Goal: Information Seeking & Learning: Learn about a topic

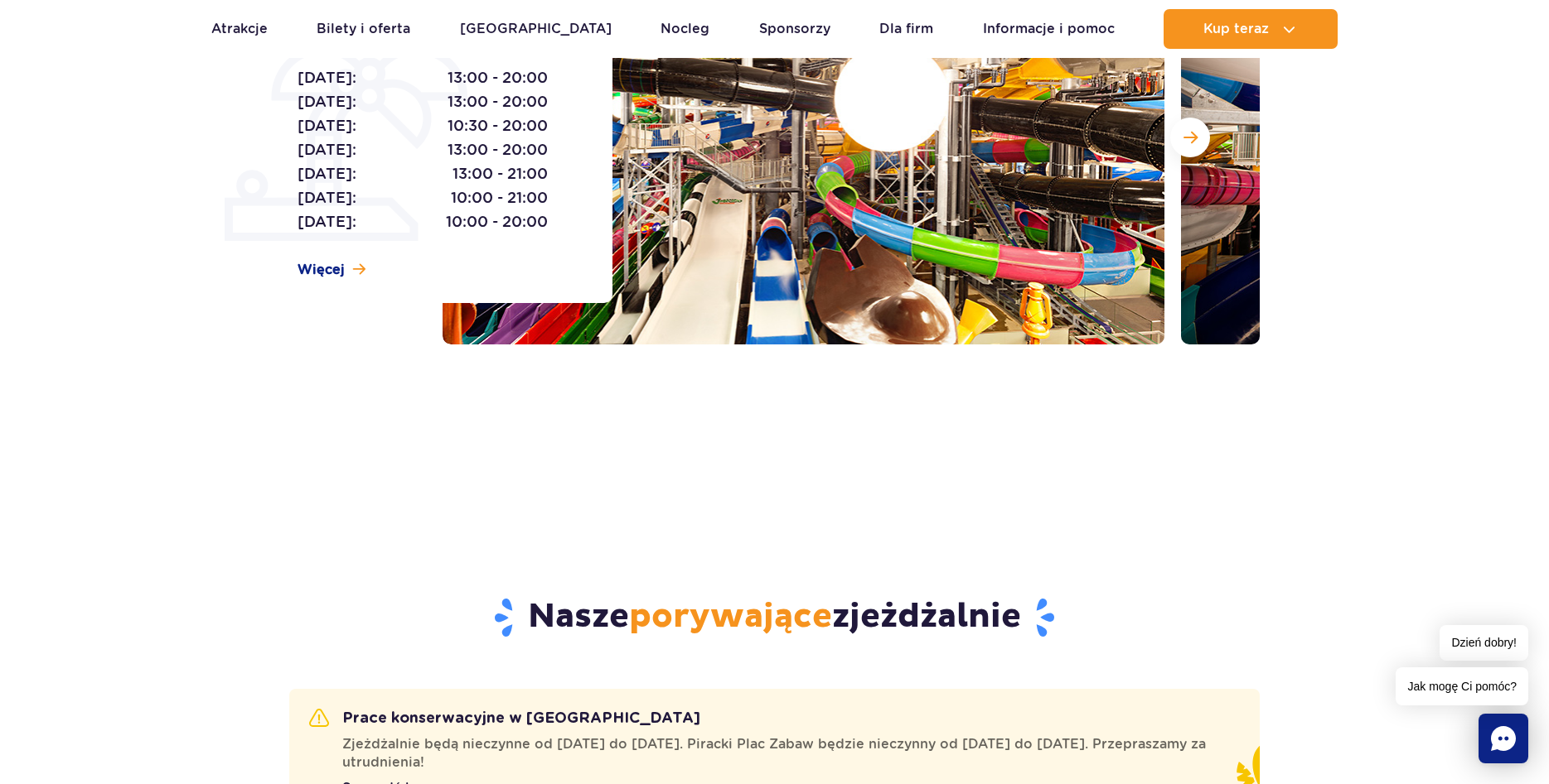
scroll to position [85, 0]
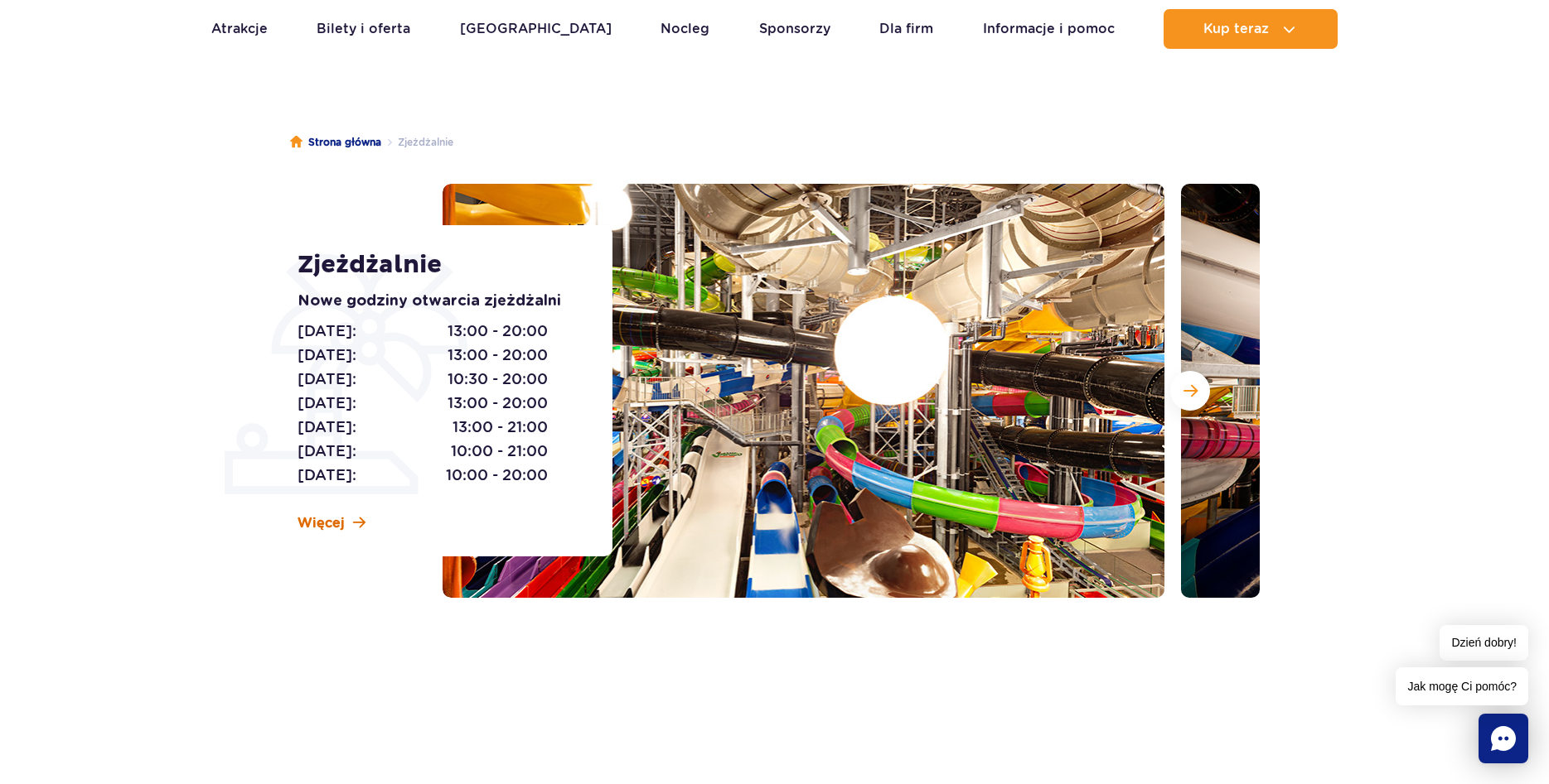
click at [329, 522] on span "Więcej" at bounding box center [321, 523] width 47 height 18
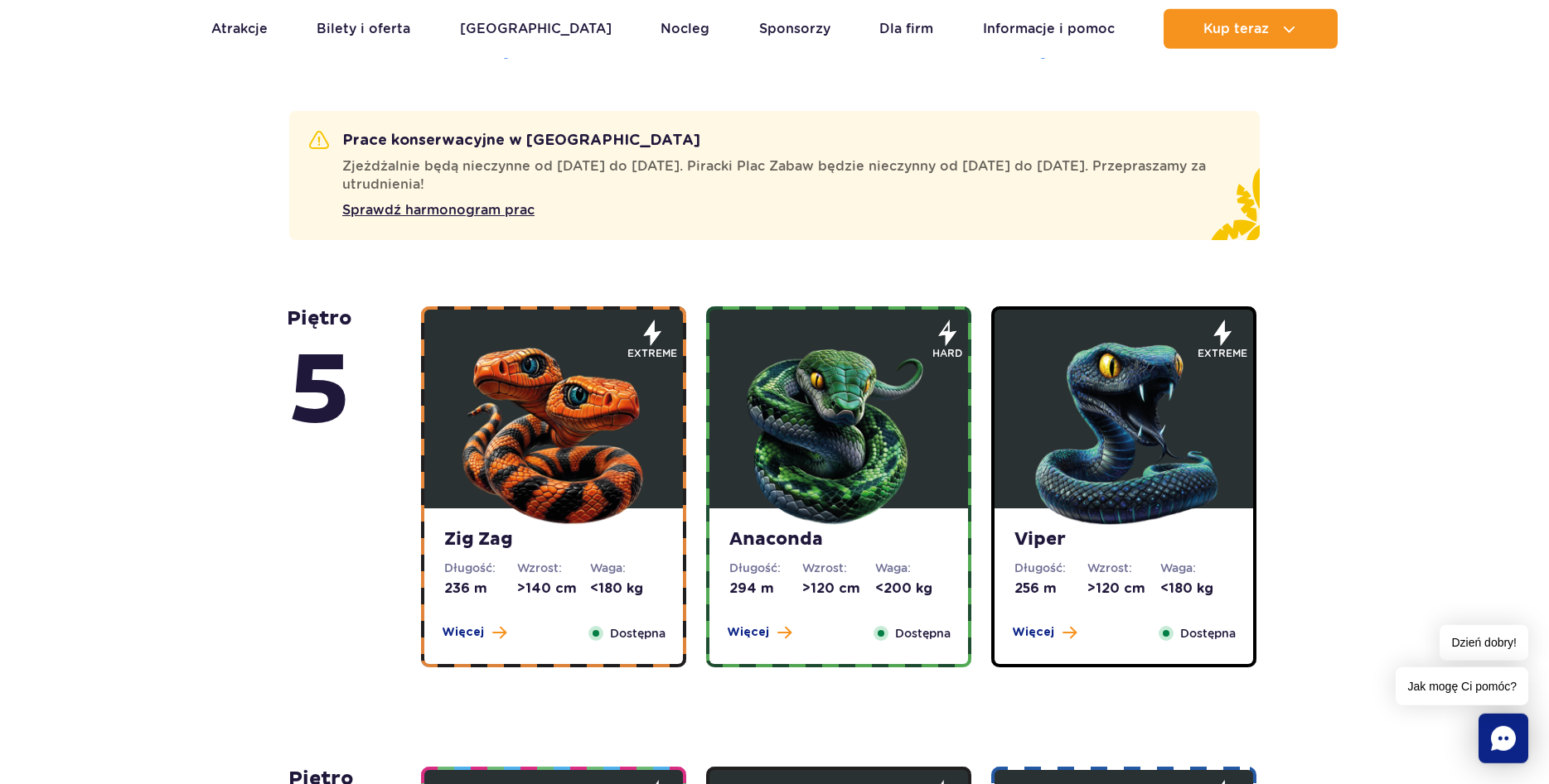
scroll to position [919, 0]
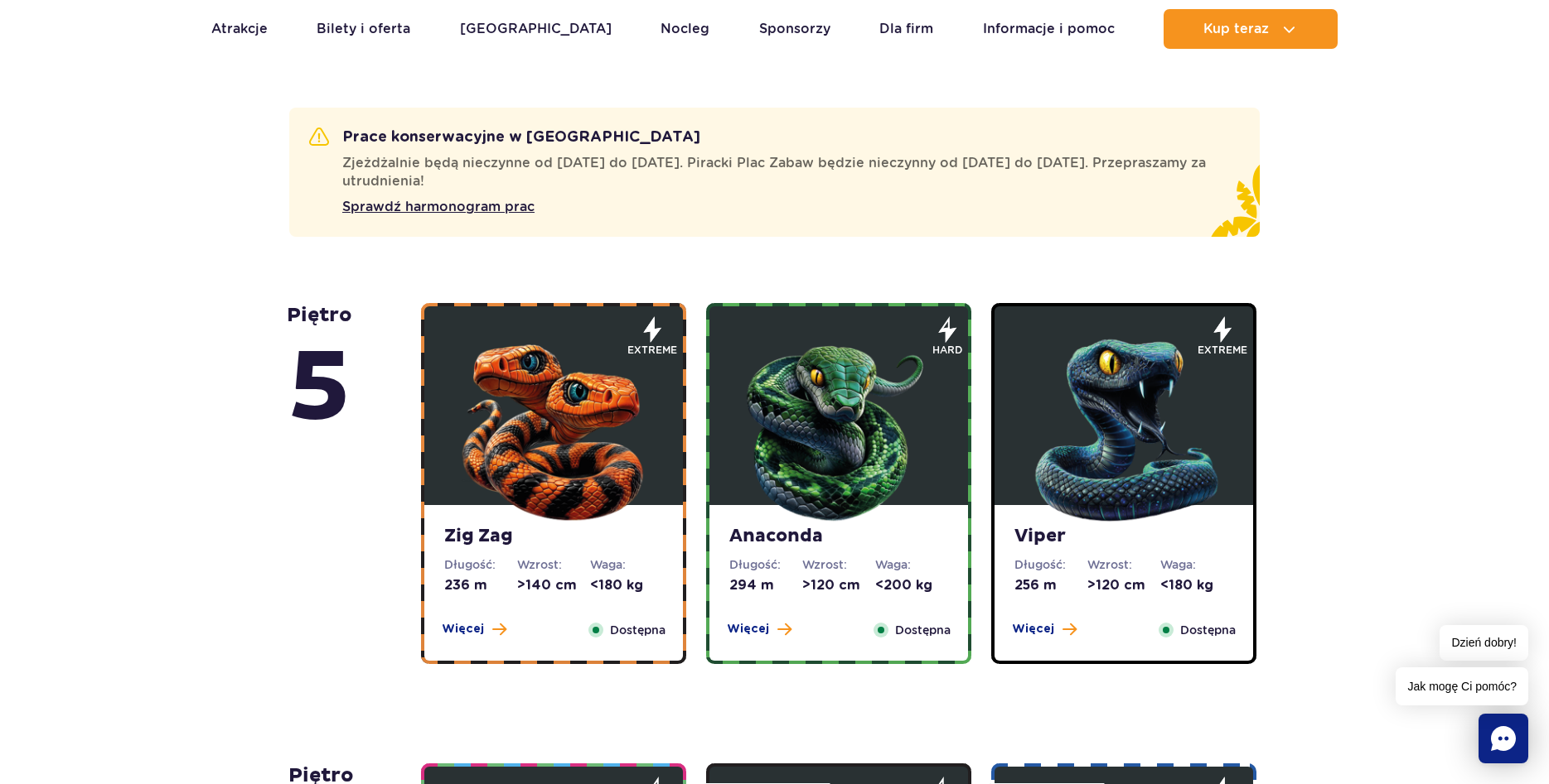
click at [537, 471] on img at bounding box center [553, 426] width 199 height 198
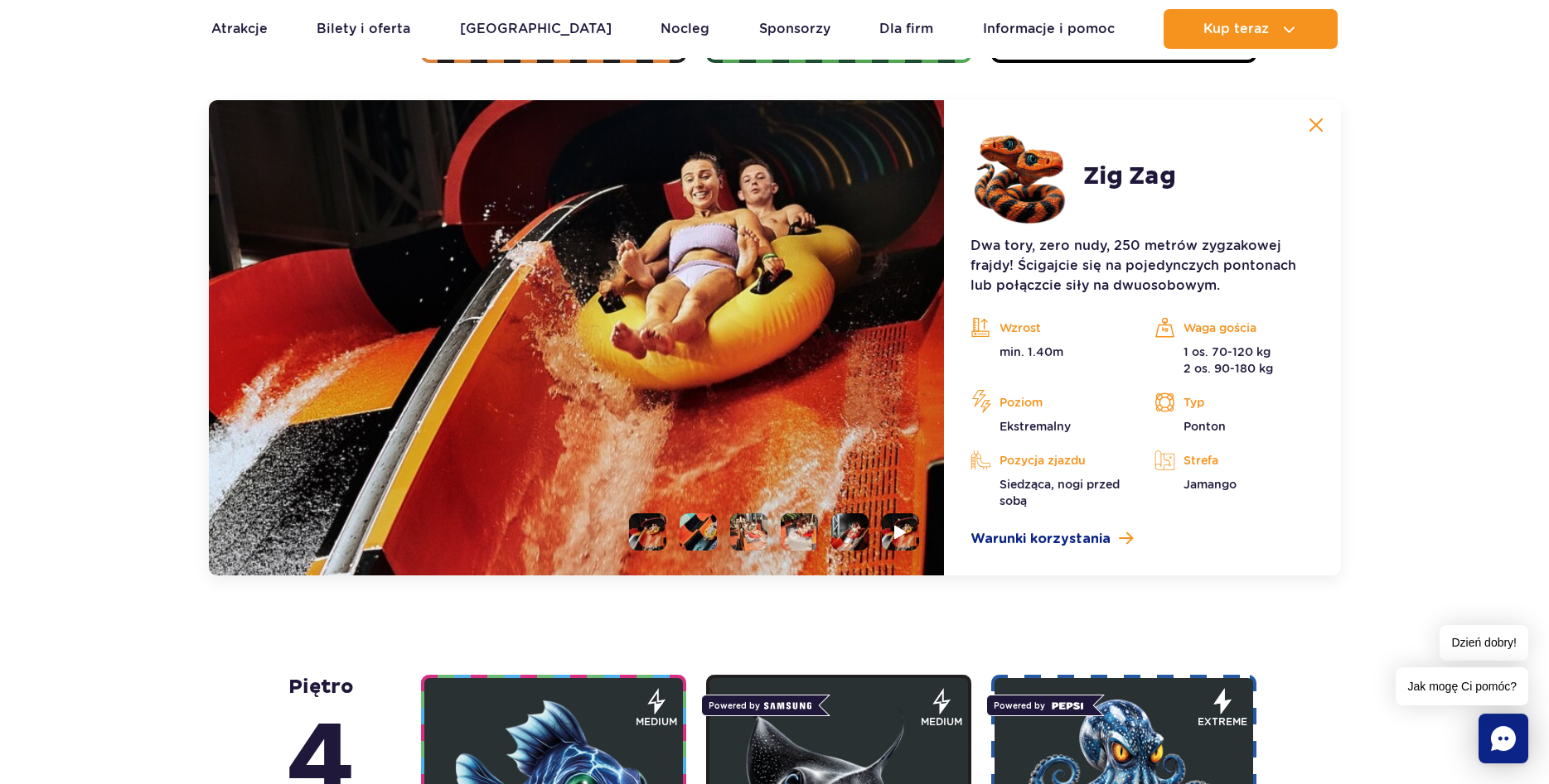
scroll to position [1521, 0]
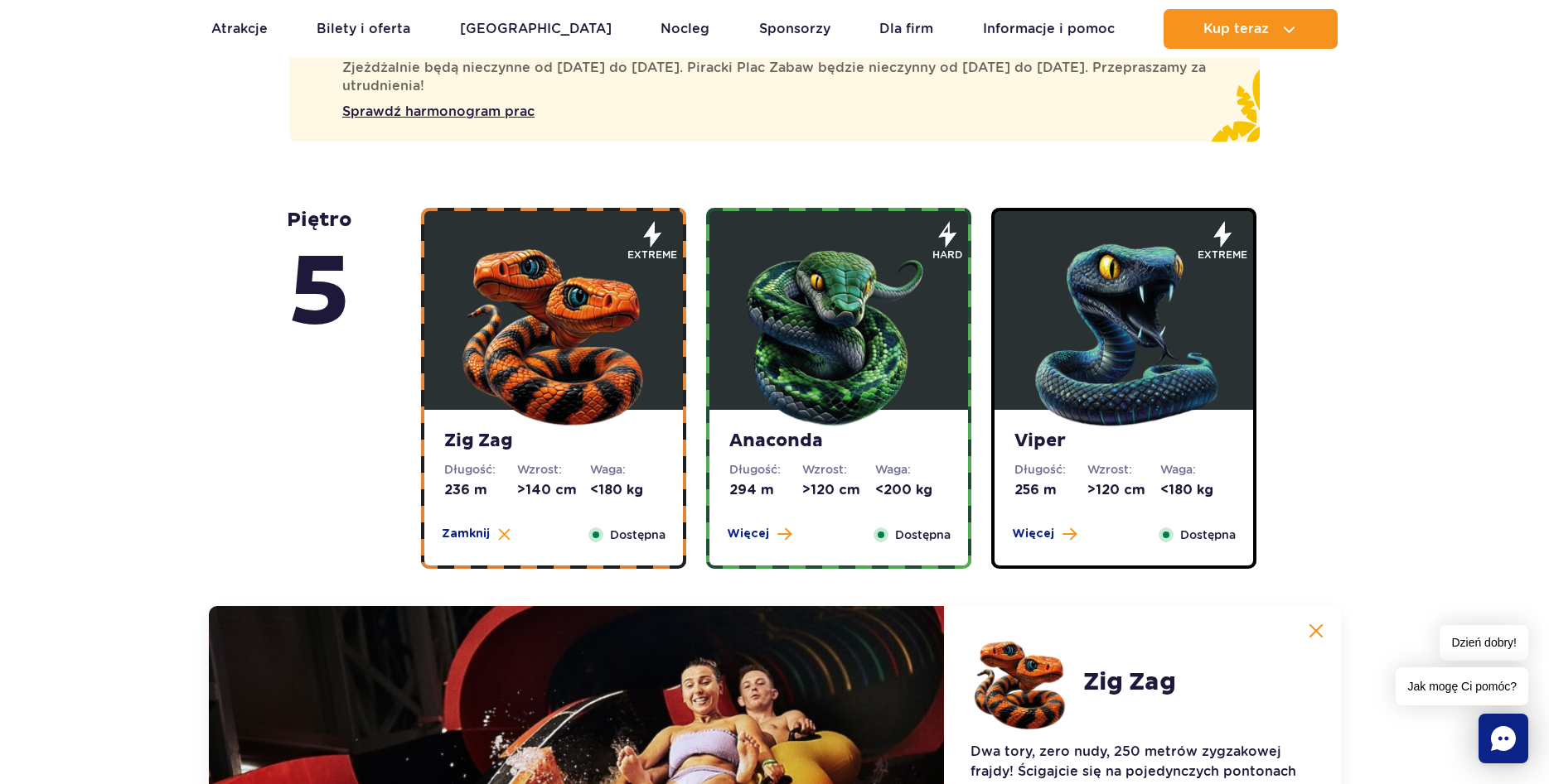
click at [850, 422] on img at bounding box center [838, 331] width 199 height 198
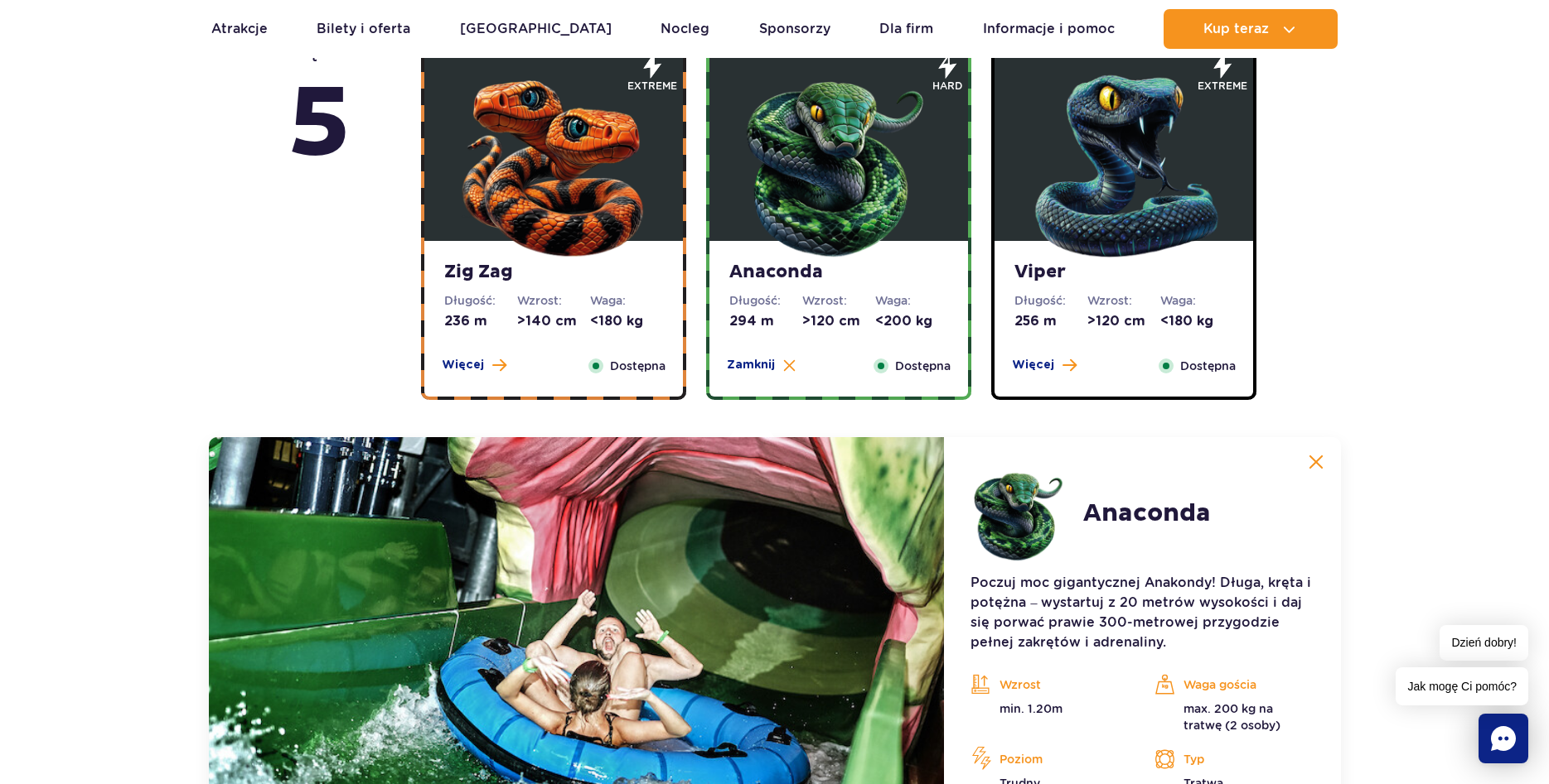
click at [1047, 242] on img at bounding box center [1123, 162] width 199 height 198
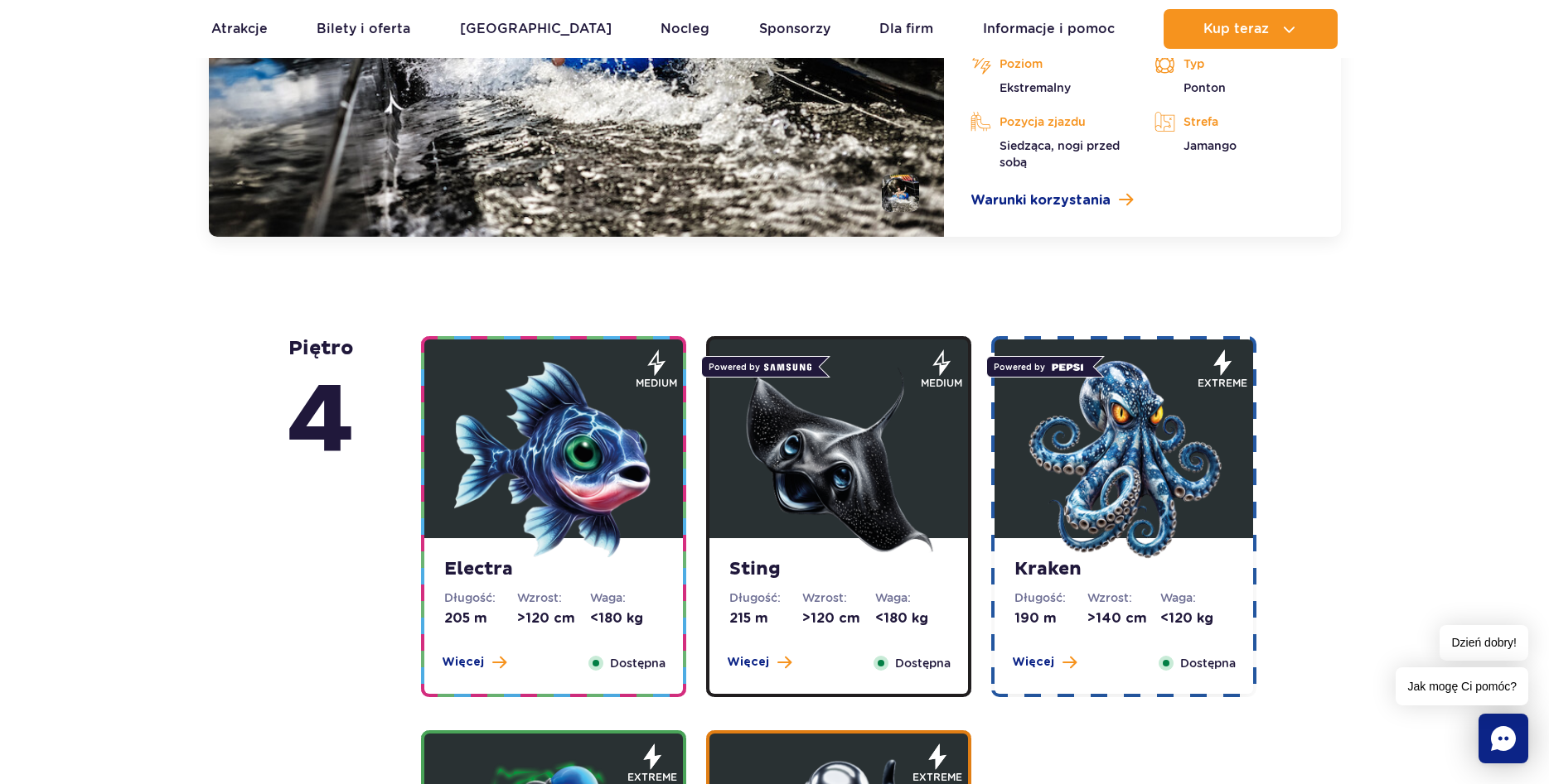
click at [602, 465] on img at bounding box center [553, 459] width 199 height 198
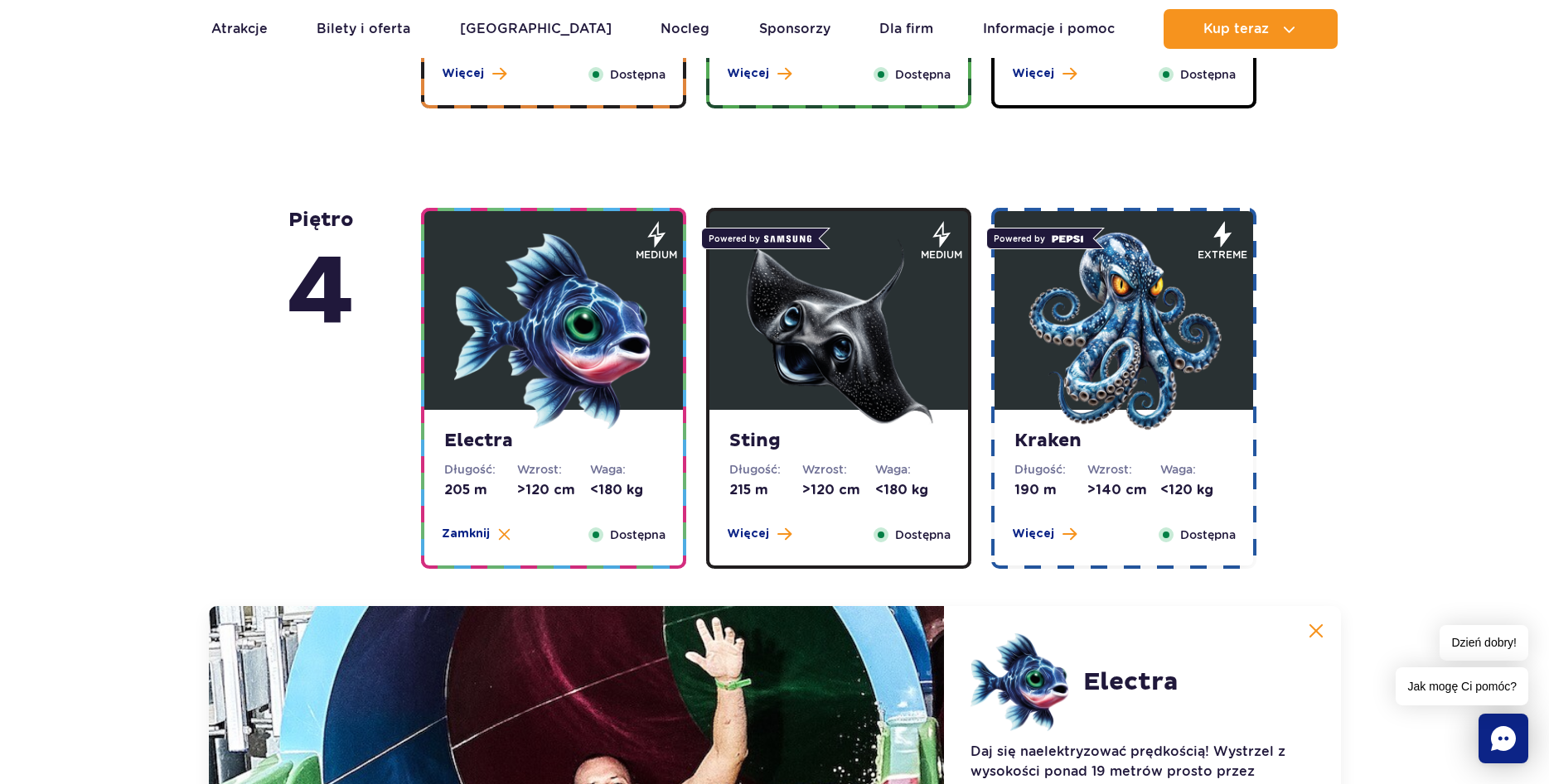
click at [793, 383] on img at bounding box center [838, 331] width 199 height 198
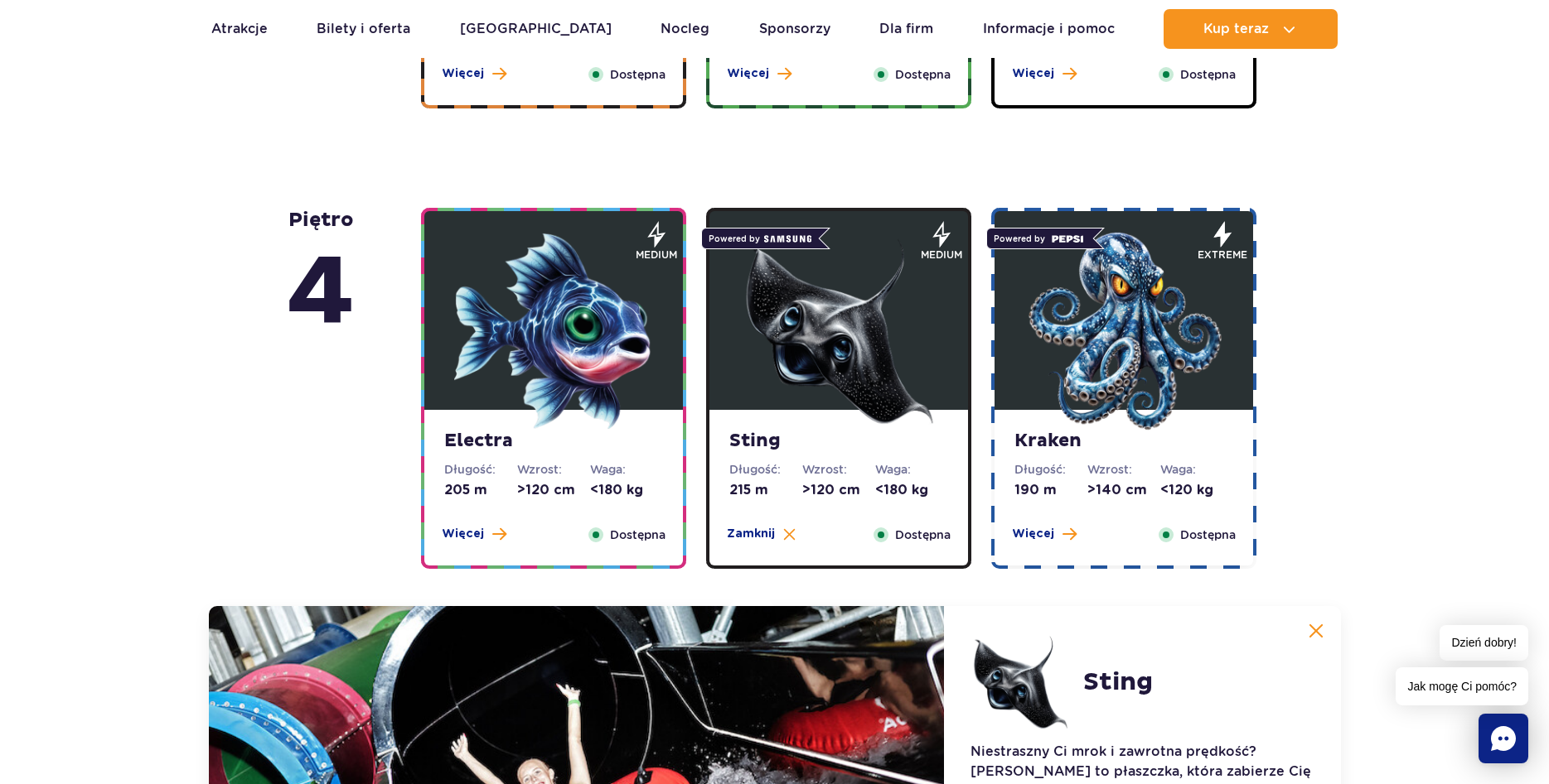
click at [1064, 356] on img at bounding box center [1123, 331] width 199 height 198
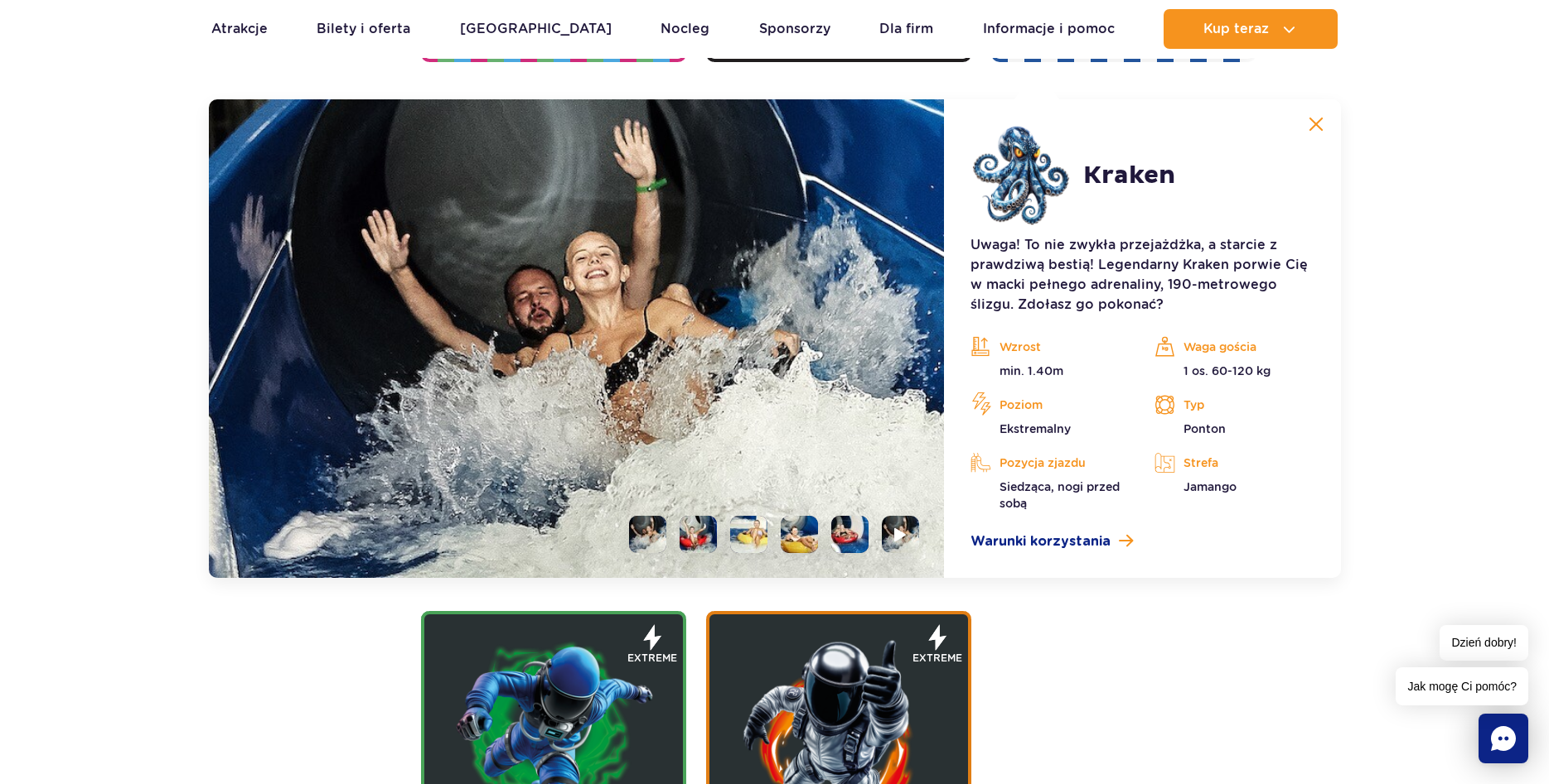
scroll to position [2320, 0]
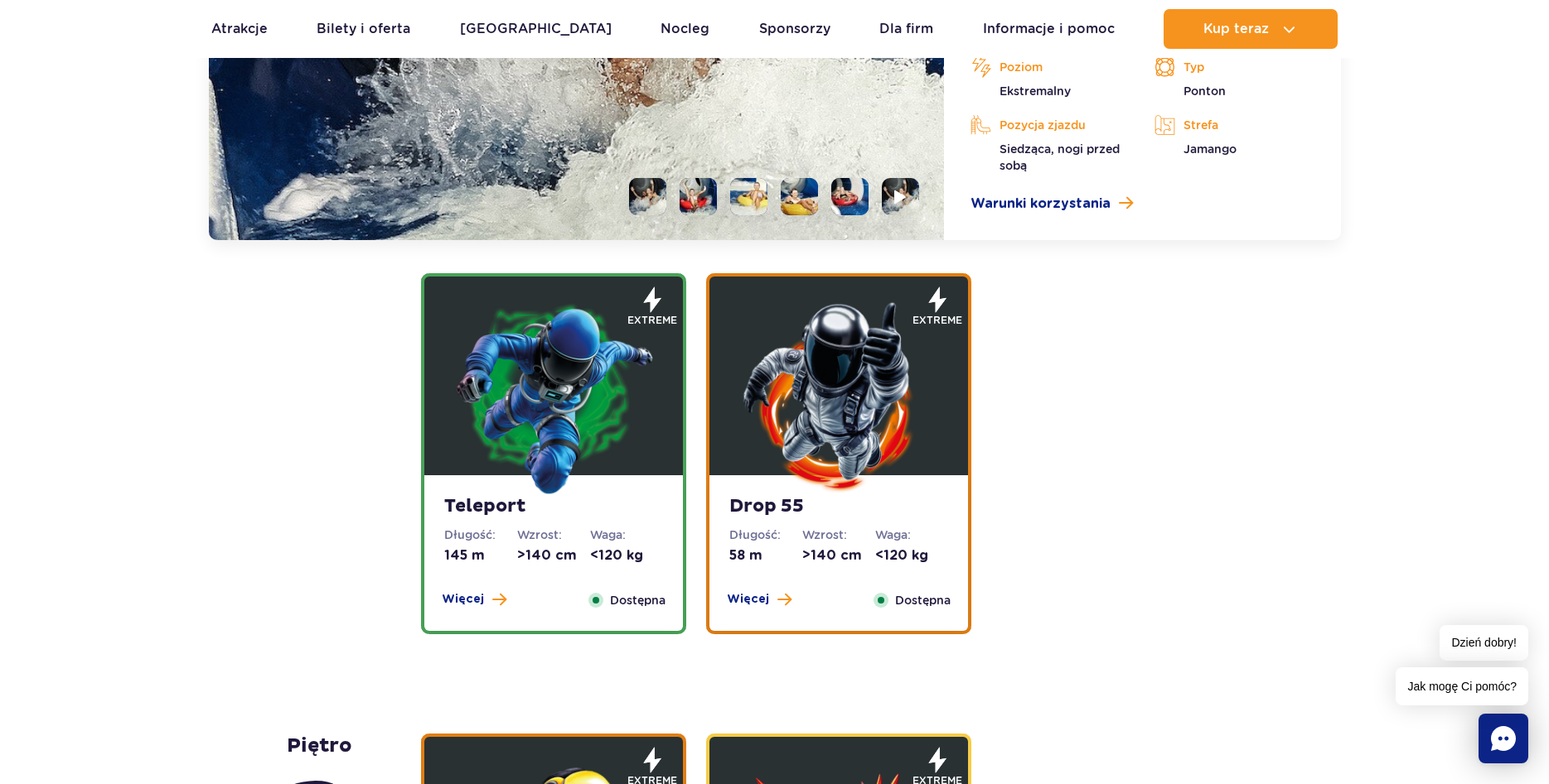
click at [559, 443] on img at bounding box center [553, 396] width 199 height 198
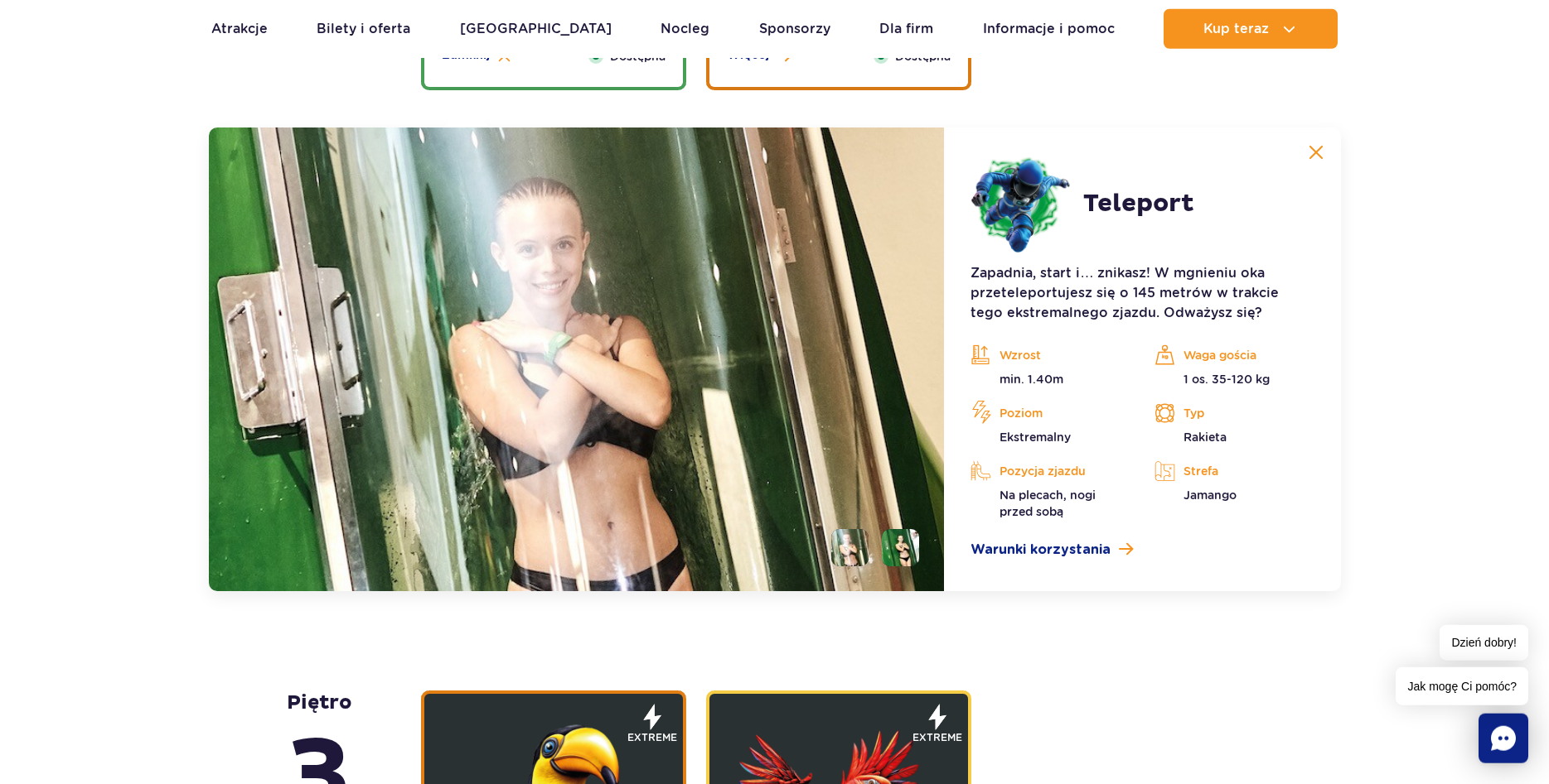
scroll to position [2376, 0]
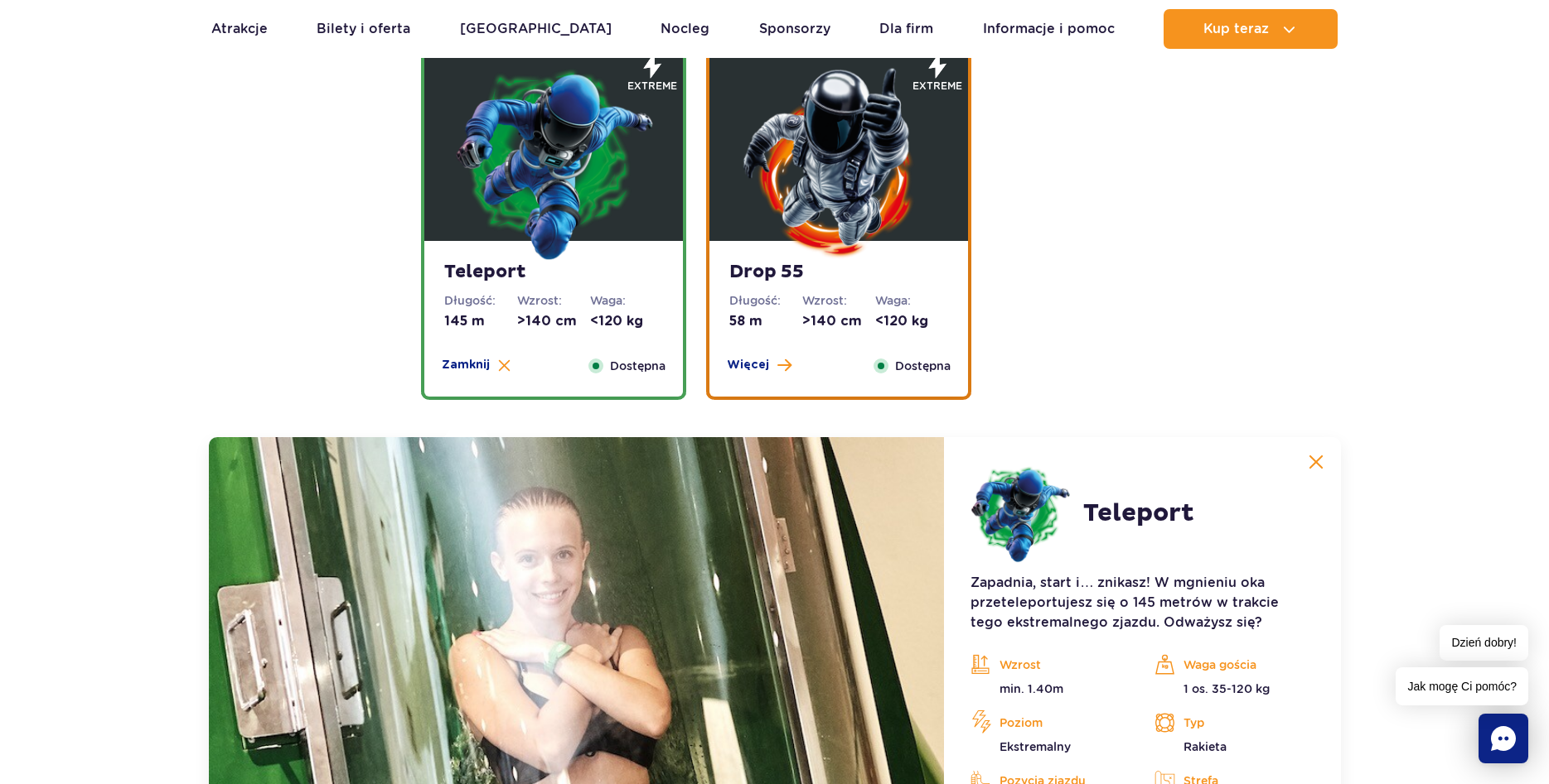
click at [777, 348] on div "Drop 55 Długość: 58 m Wzrost: >140 cm Waga: <120 kg Więcej Zamknij Dostępna" at bounding box center [838, 319] width 258 height 156
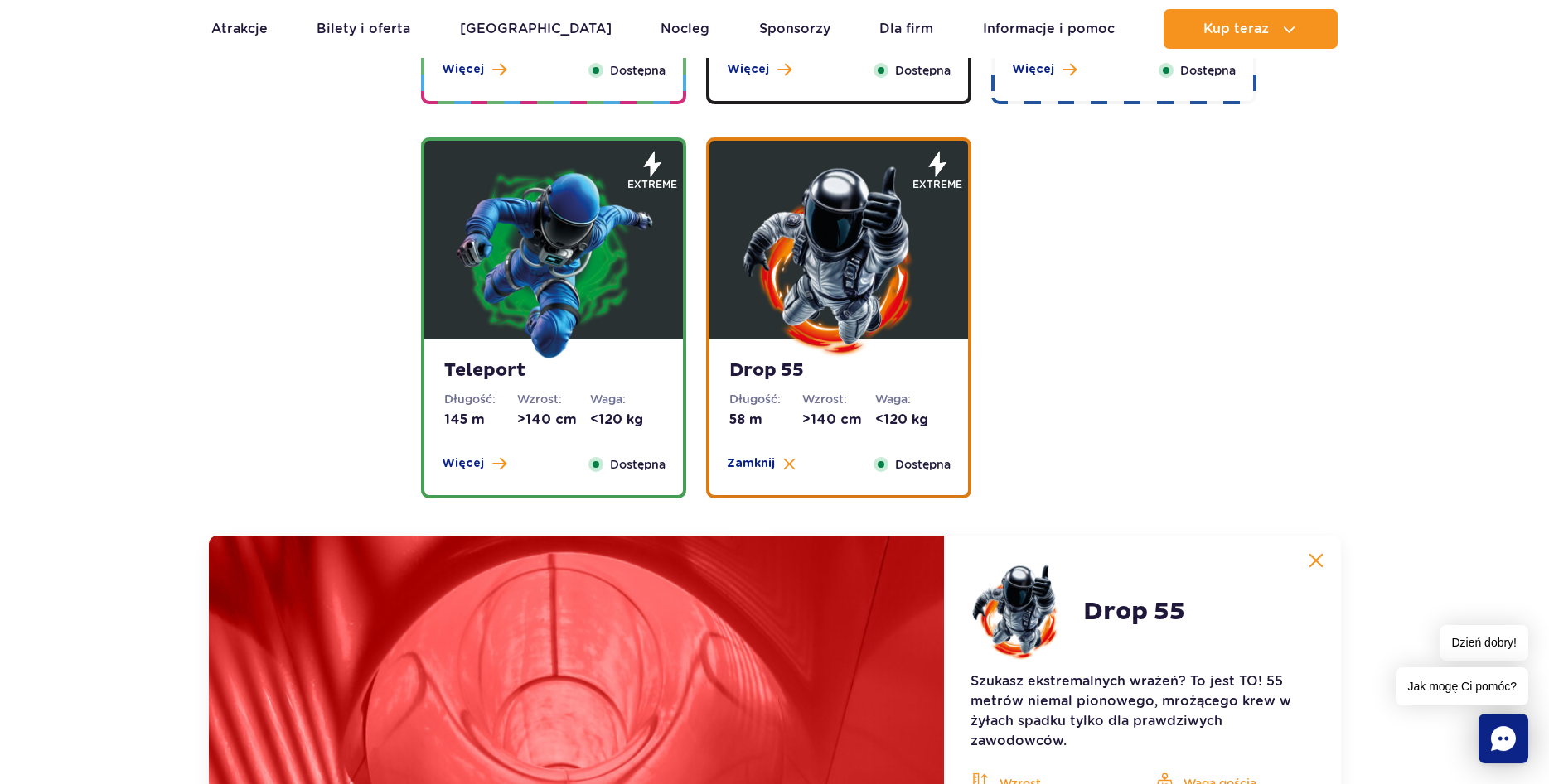
scroll to position [1869, 0]
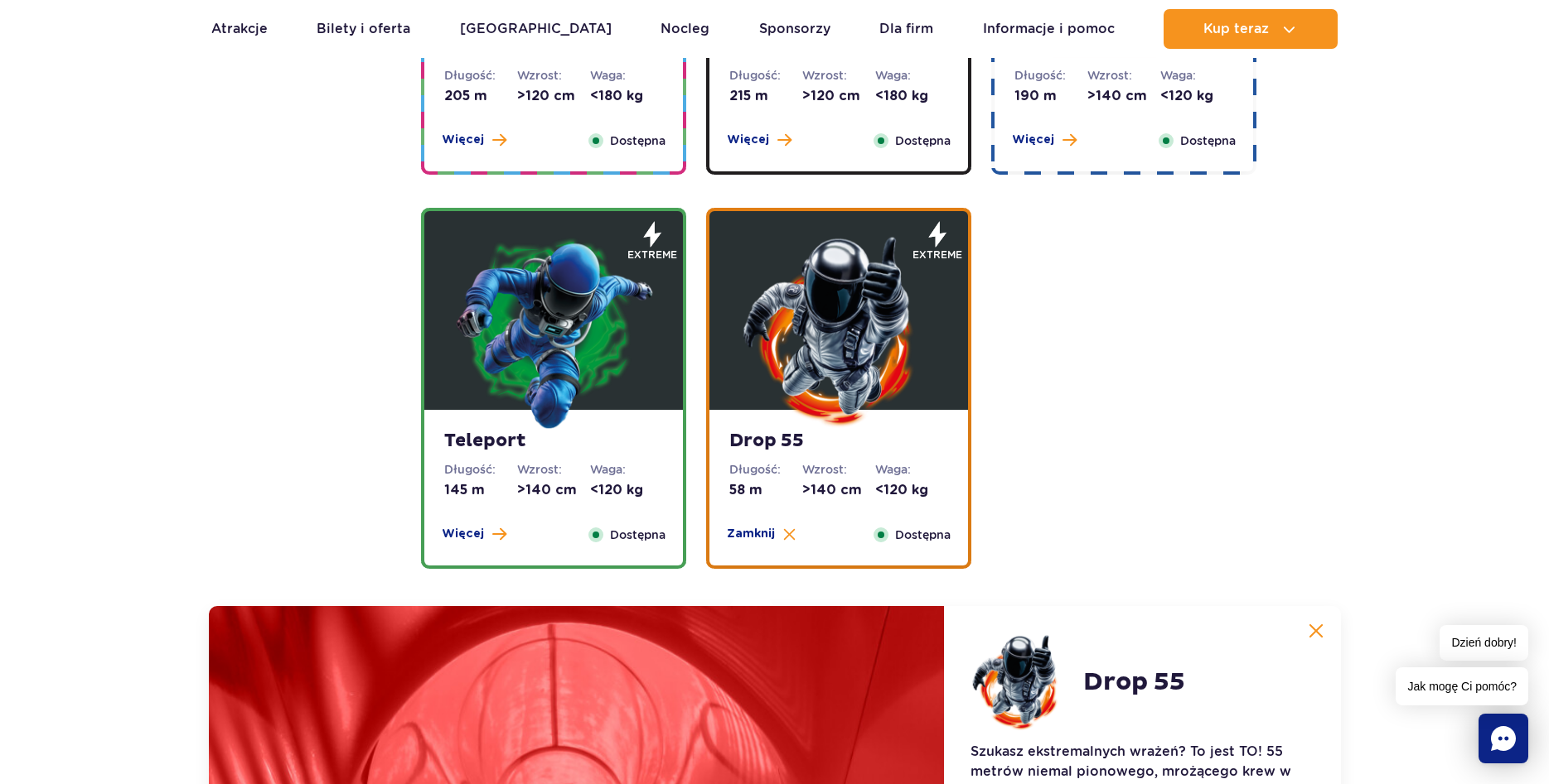
click at [847, 346] on img at bounding box center [838, 331] width 199 height 198
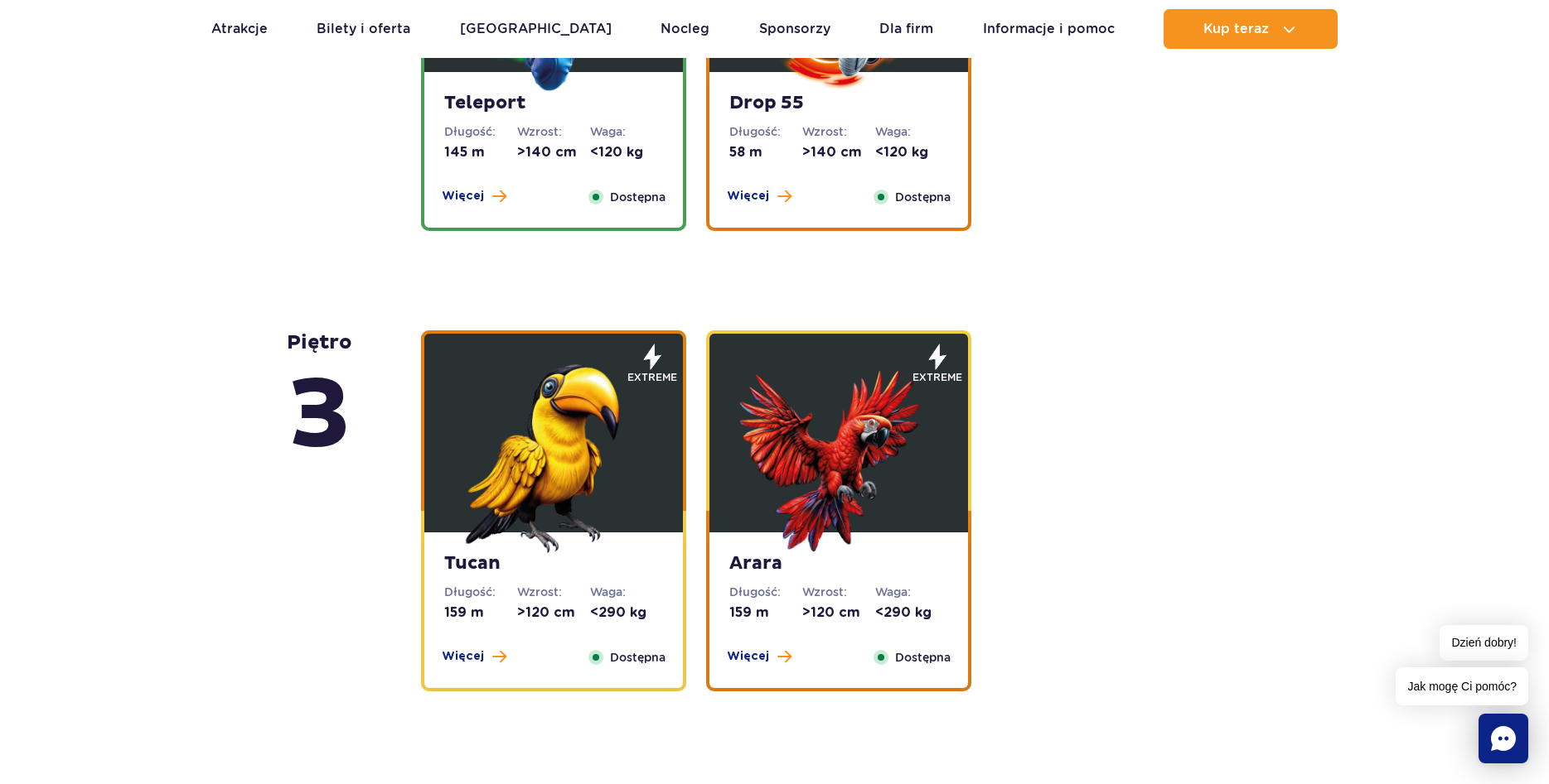
click at [832, 105] on strong "Drop 55" at bounding box center [838, 103] width 218 height 23
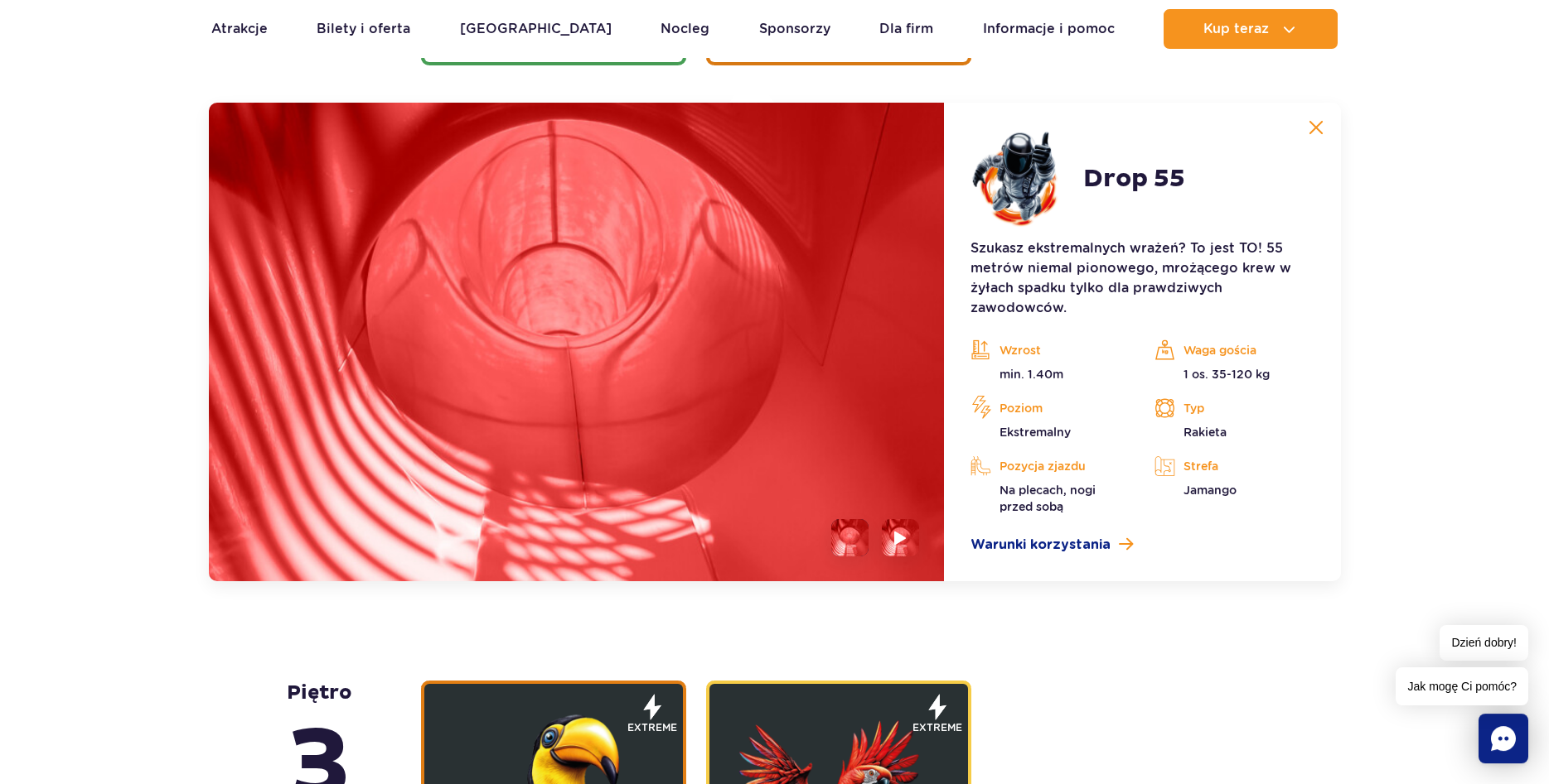
scroll to position [2376, 0]
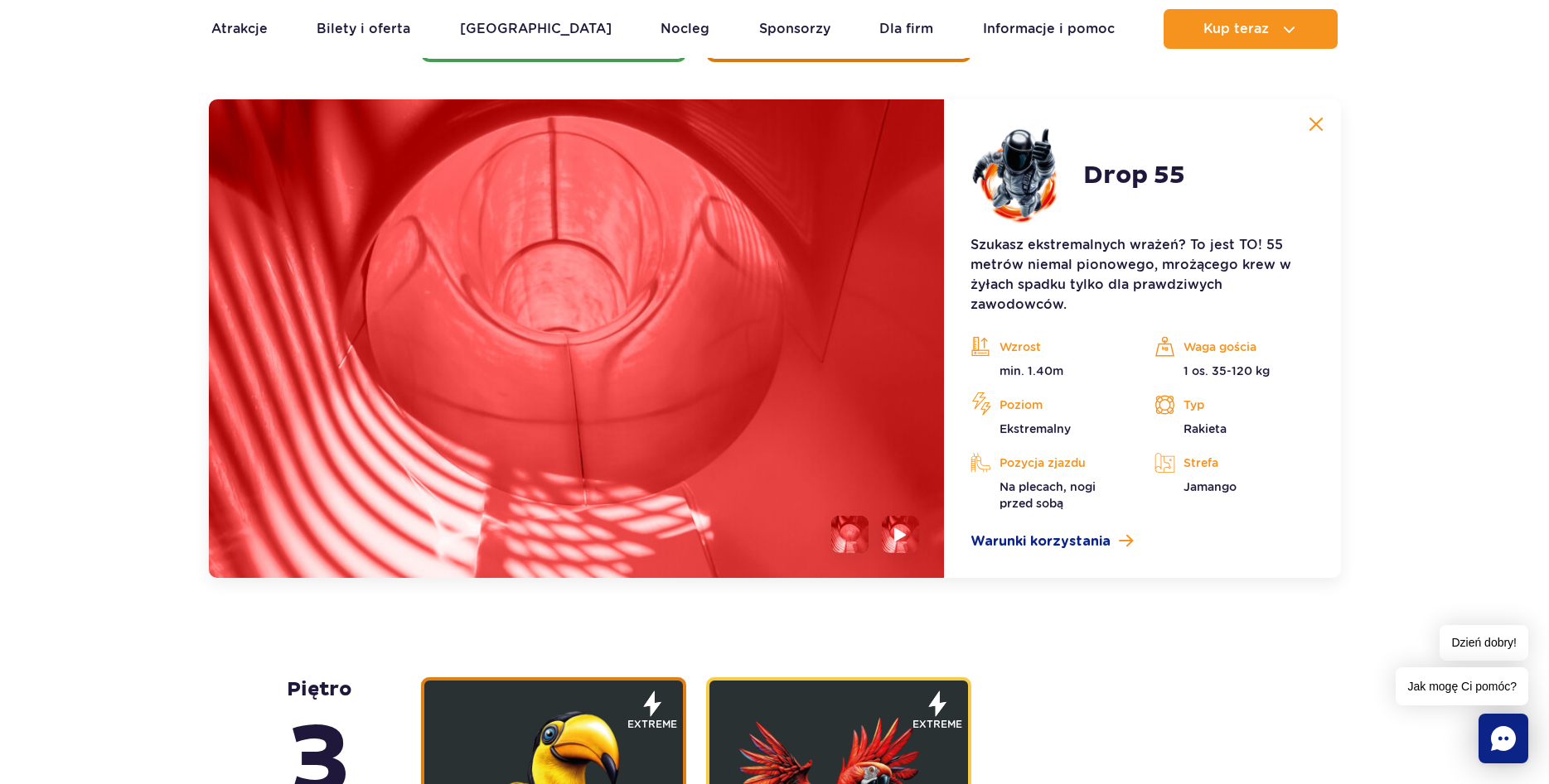
click at [710, 424] on img at bounding box center [576, 339] width 736 height 479
click at [620, 358] on img at bounding box center [576, 339] width 736 height 479
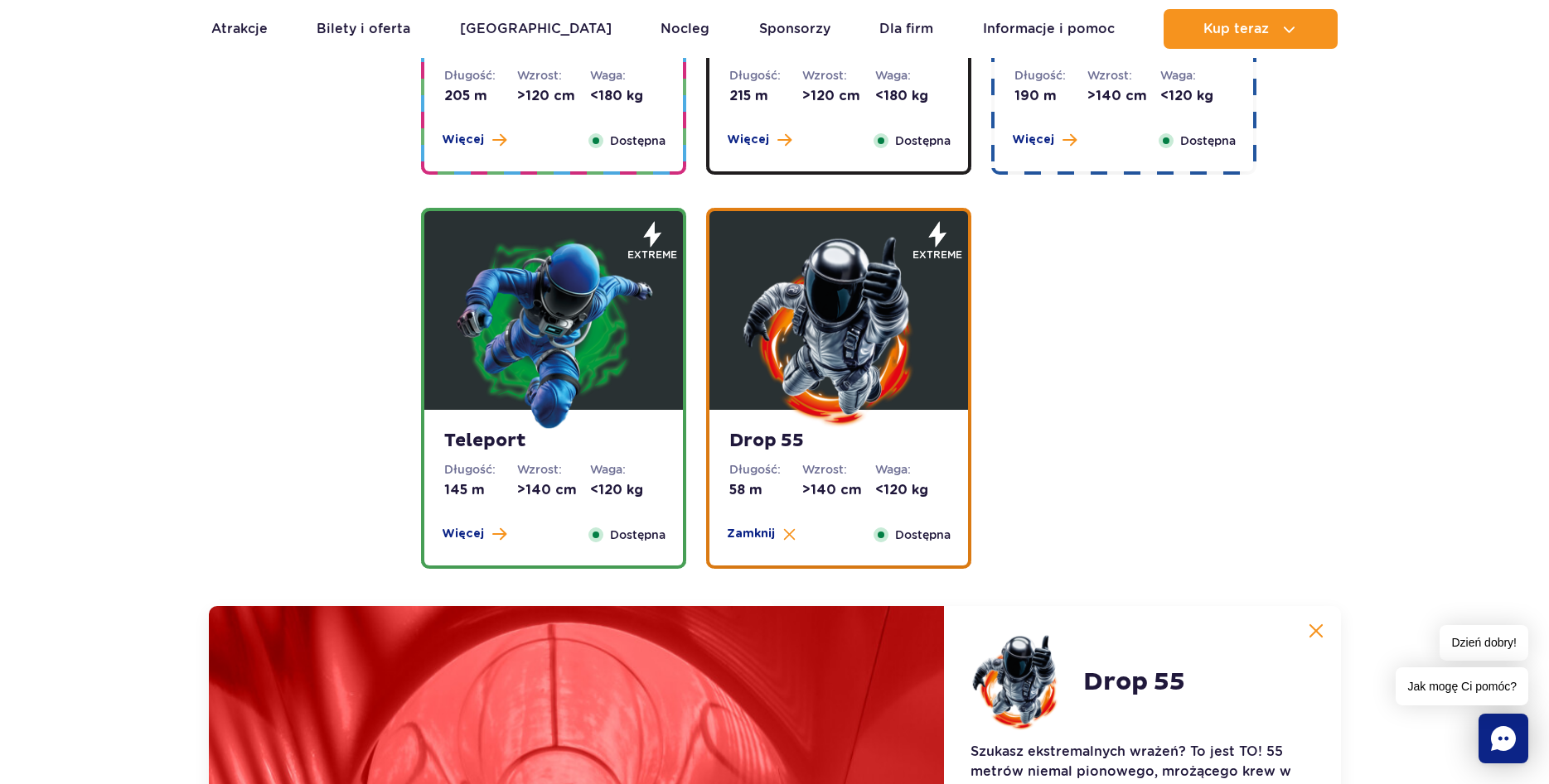
click at [583, 369] on img at bounding box center [553, 331] width 199 height 198
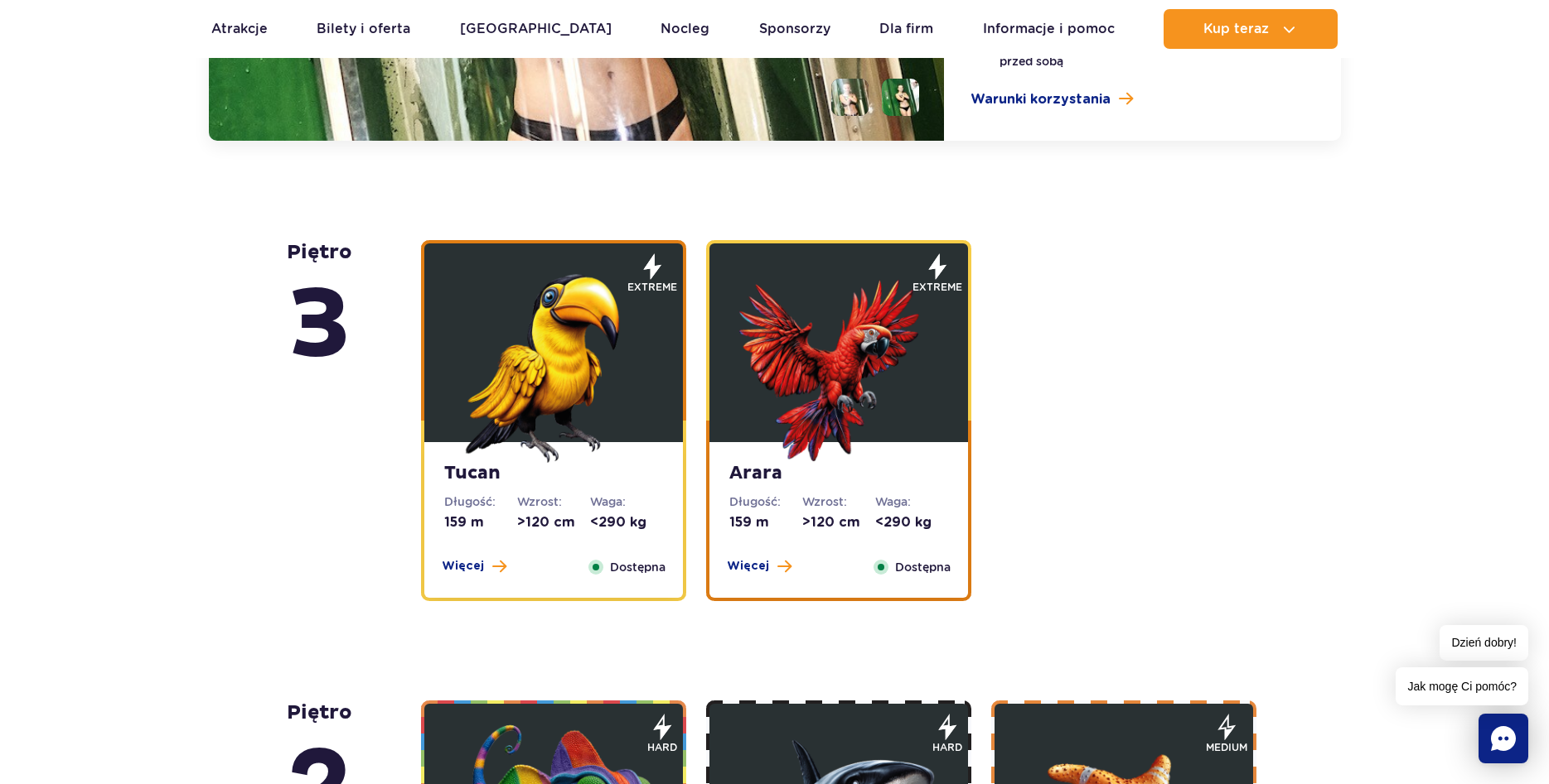
click at [604, 397] on img at bounding box center [553, 363] width 199 height 198
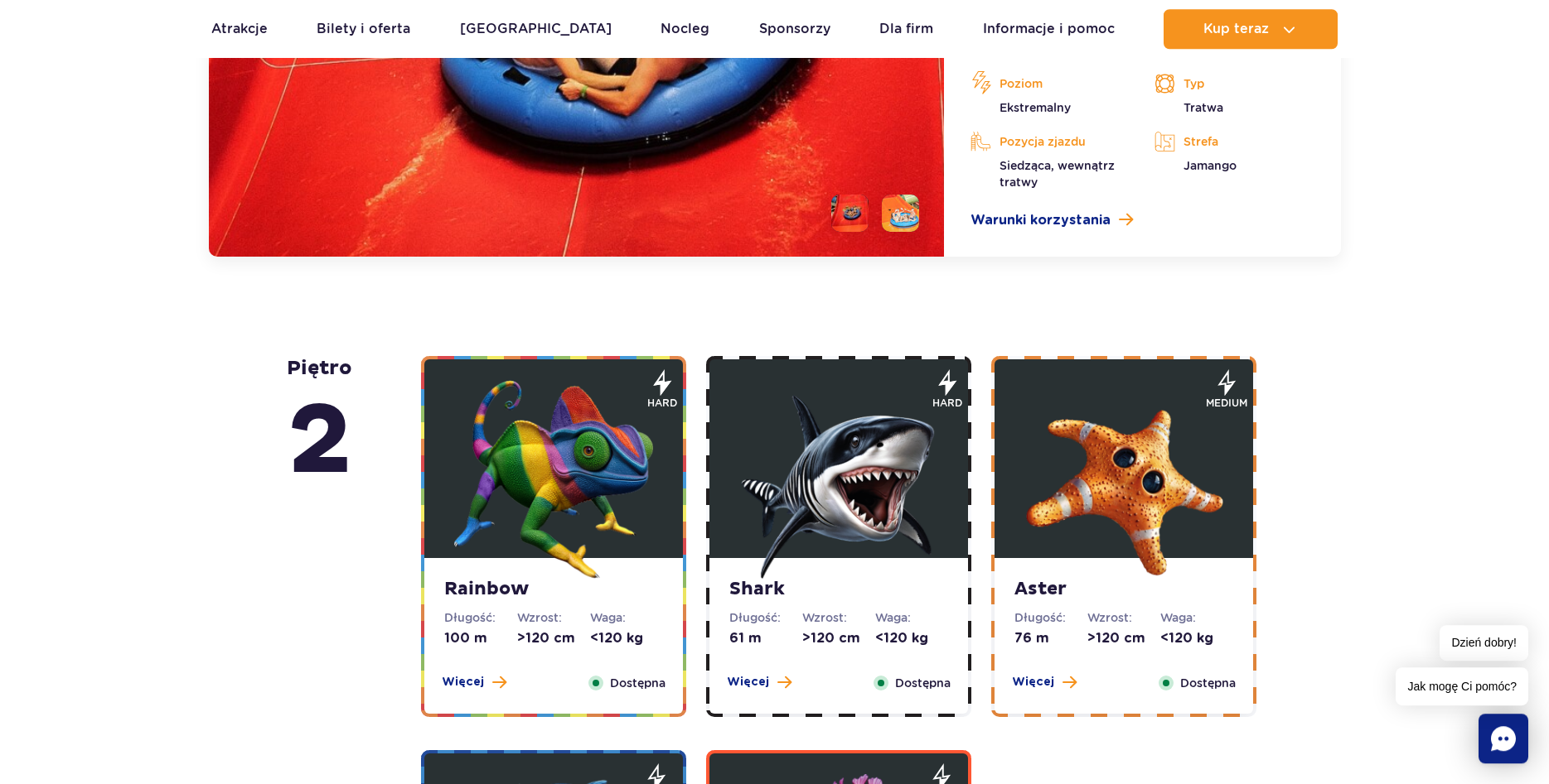
scroll to position [3174, 0]
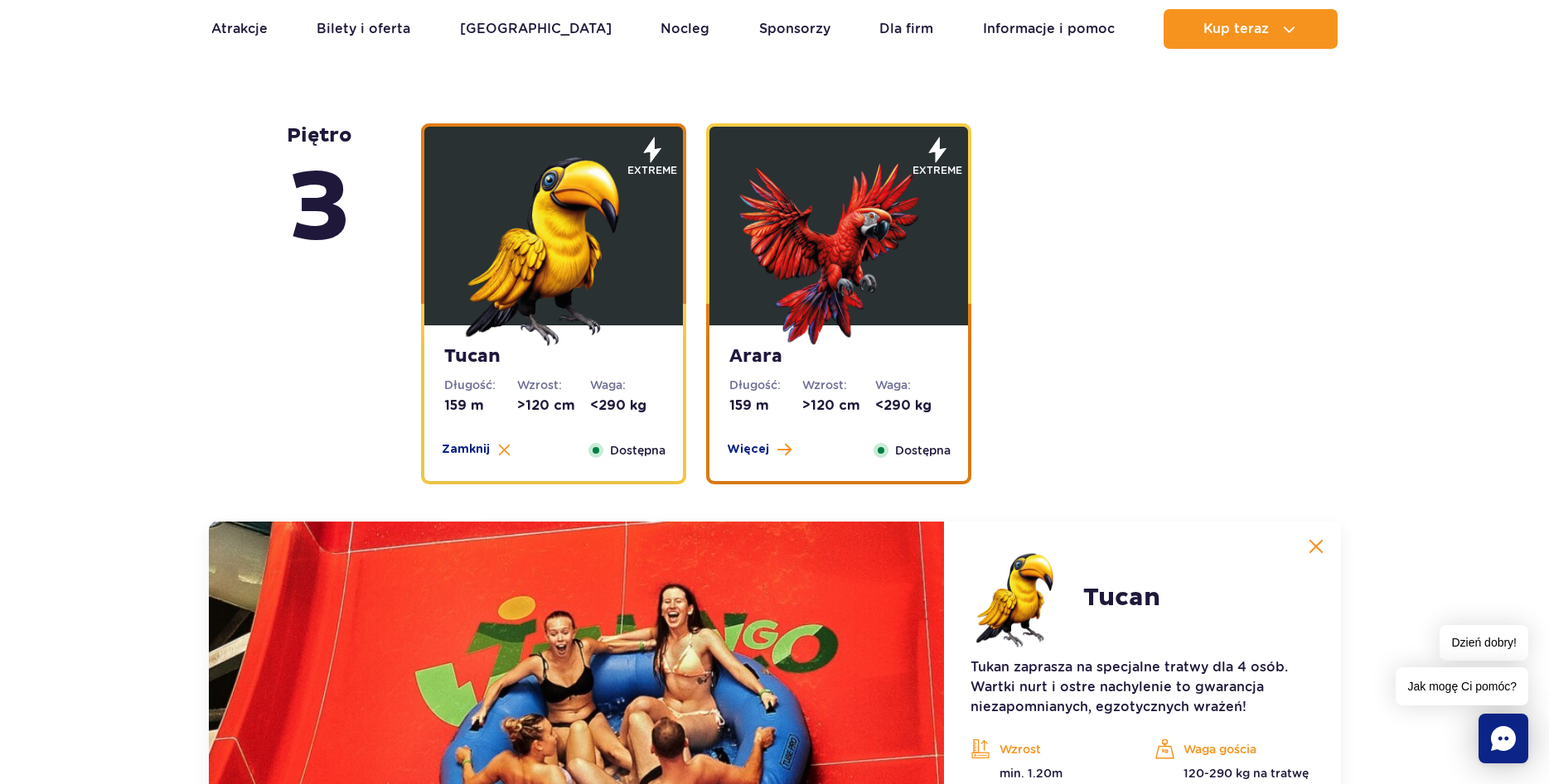
click at [782, 340] on img at bounding box center [838, 246] width 199 height 198
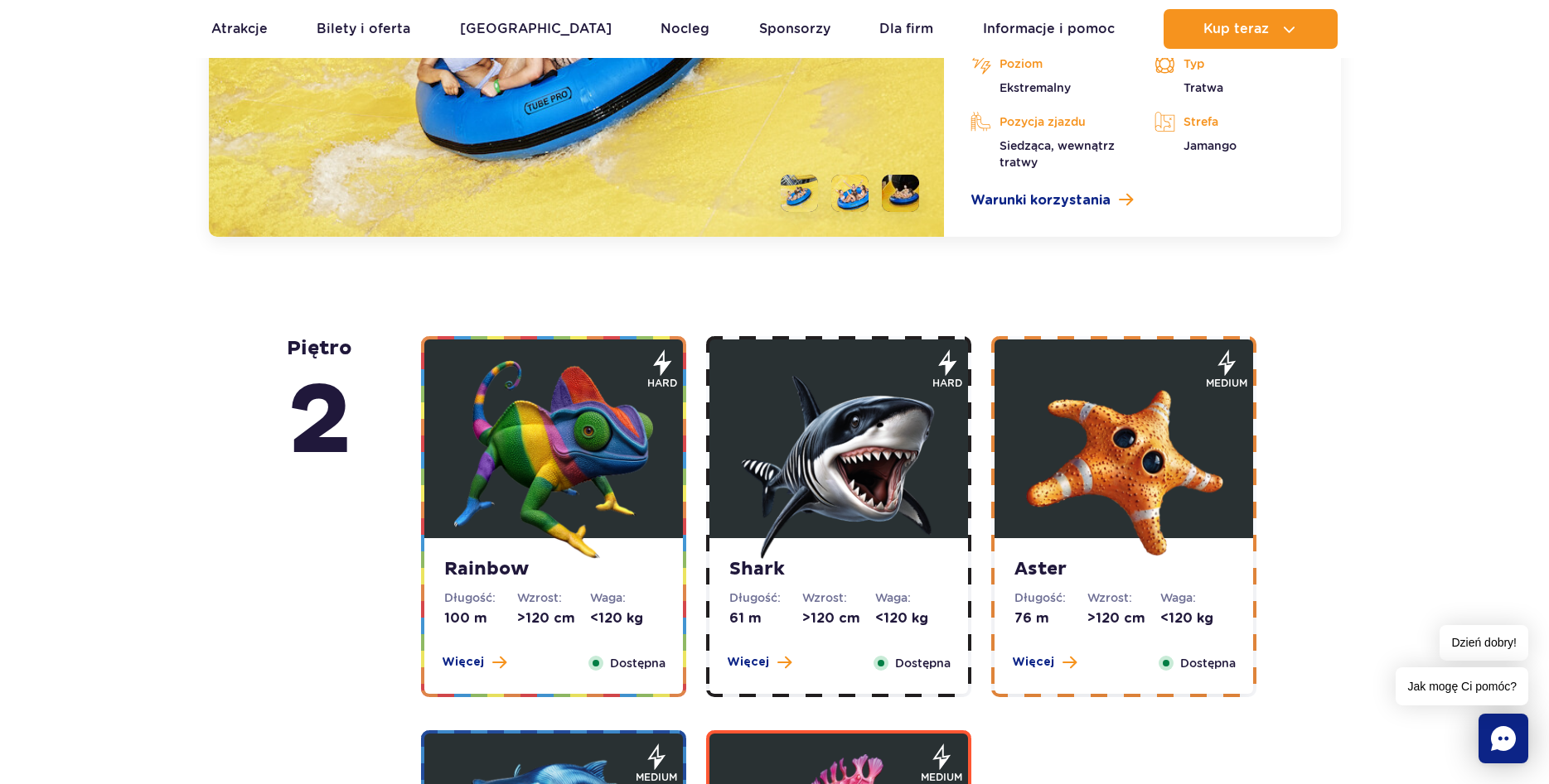
click at [592, 431] on img at bounding box center [553, 459] width 199 height 198
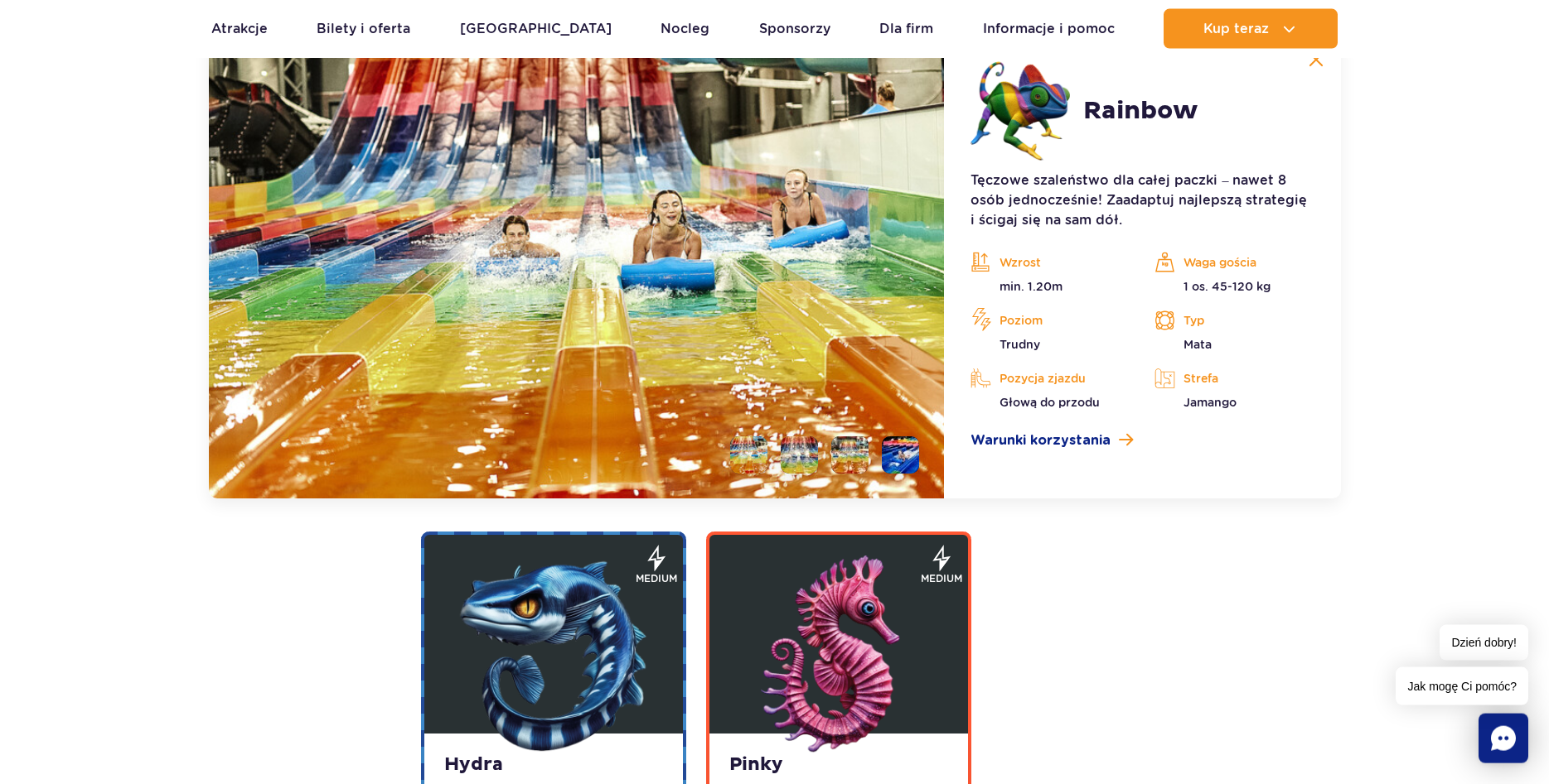
scroll to position [3378, 0]
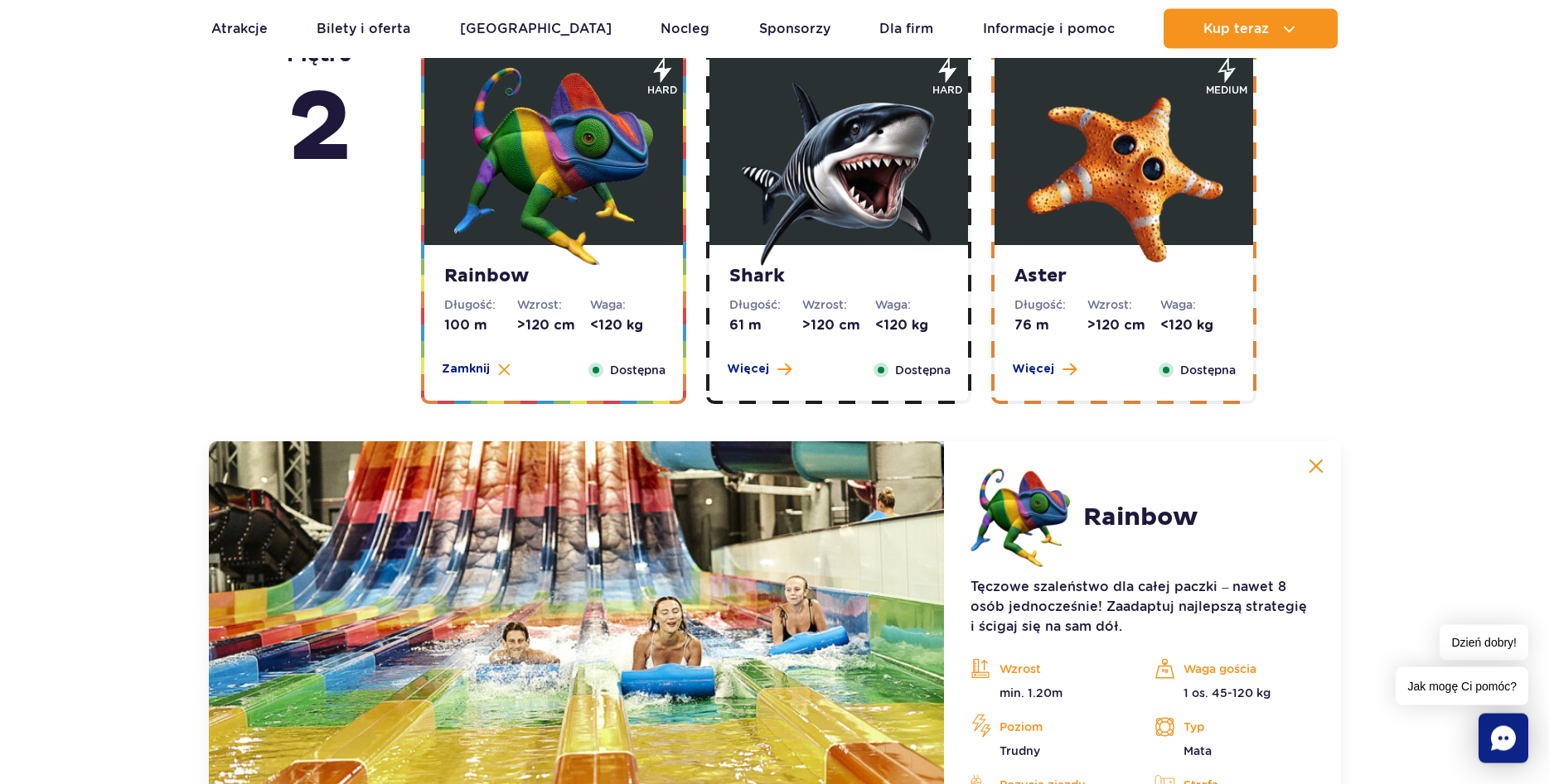
click at [801, 337] on div "Shark Długość: 61 m Wzrost: >120 cm Waga: <120 kg Więcej Zamknij Dostępna" at bounding box center [838, 323] width 258 height 156
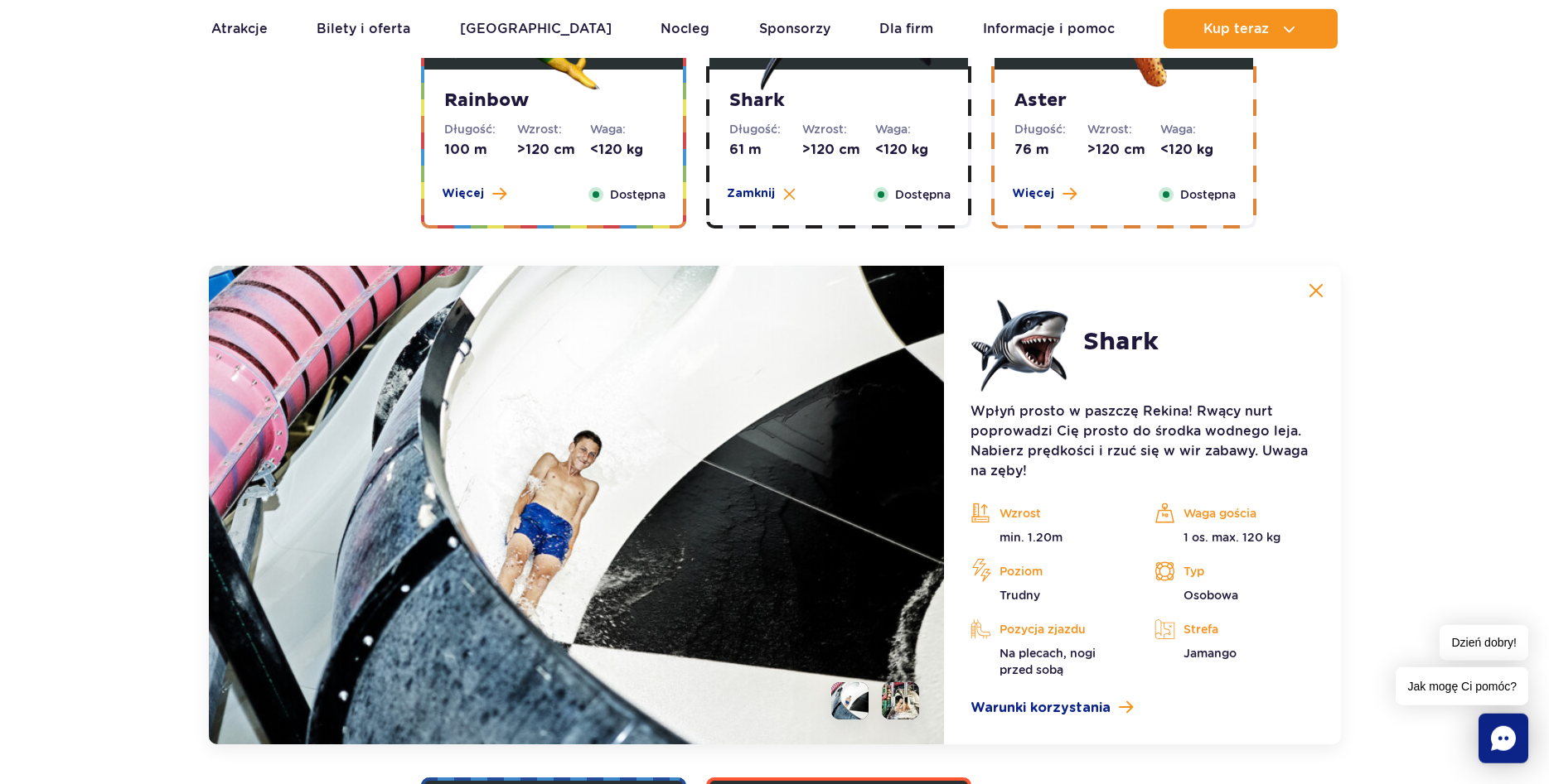
scroll to position [3043, 0]
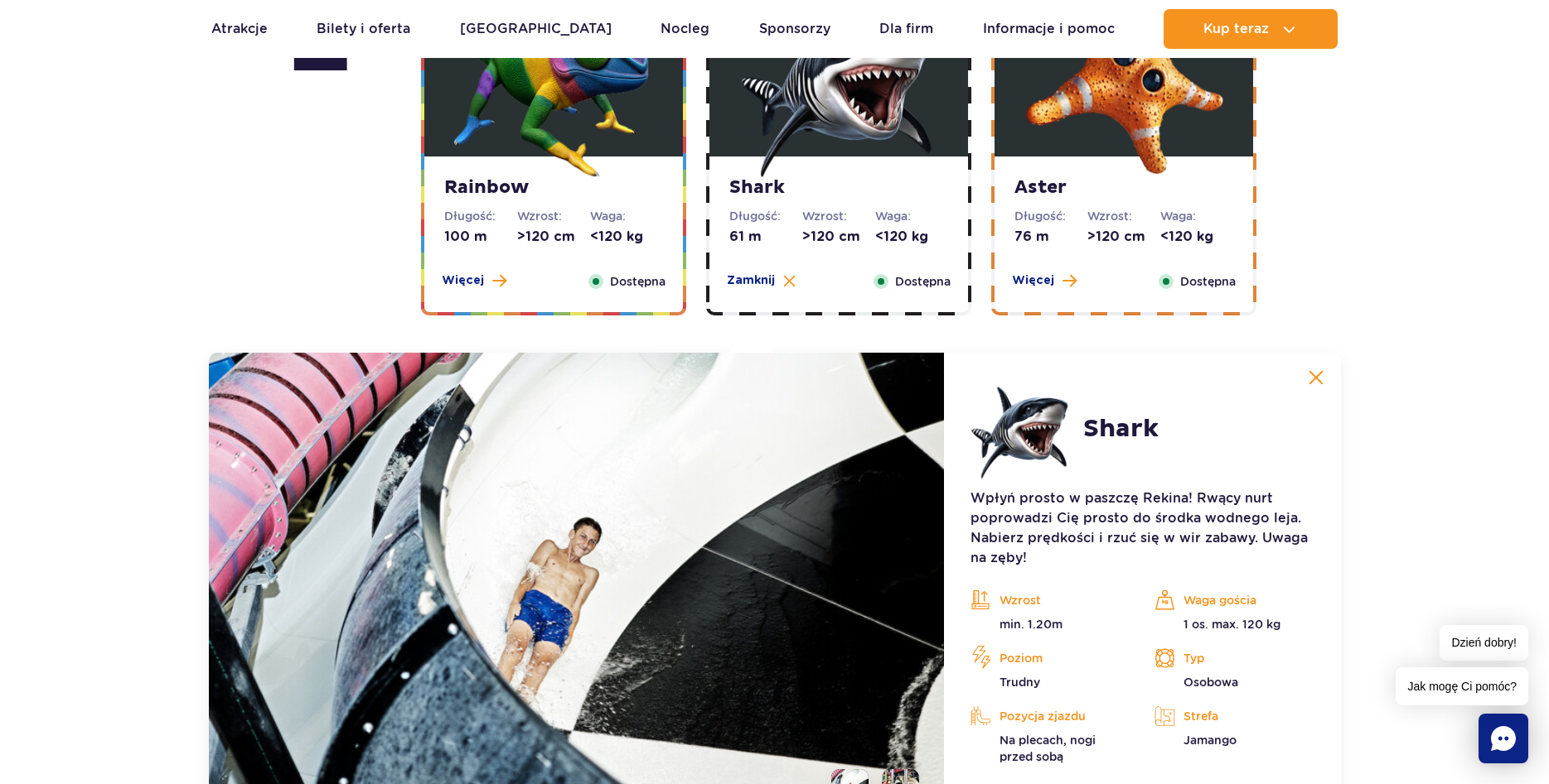
click at [1094, 194] on strong "Aster" at bounding box center [1123, 188] width 218 height 23
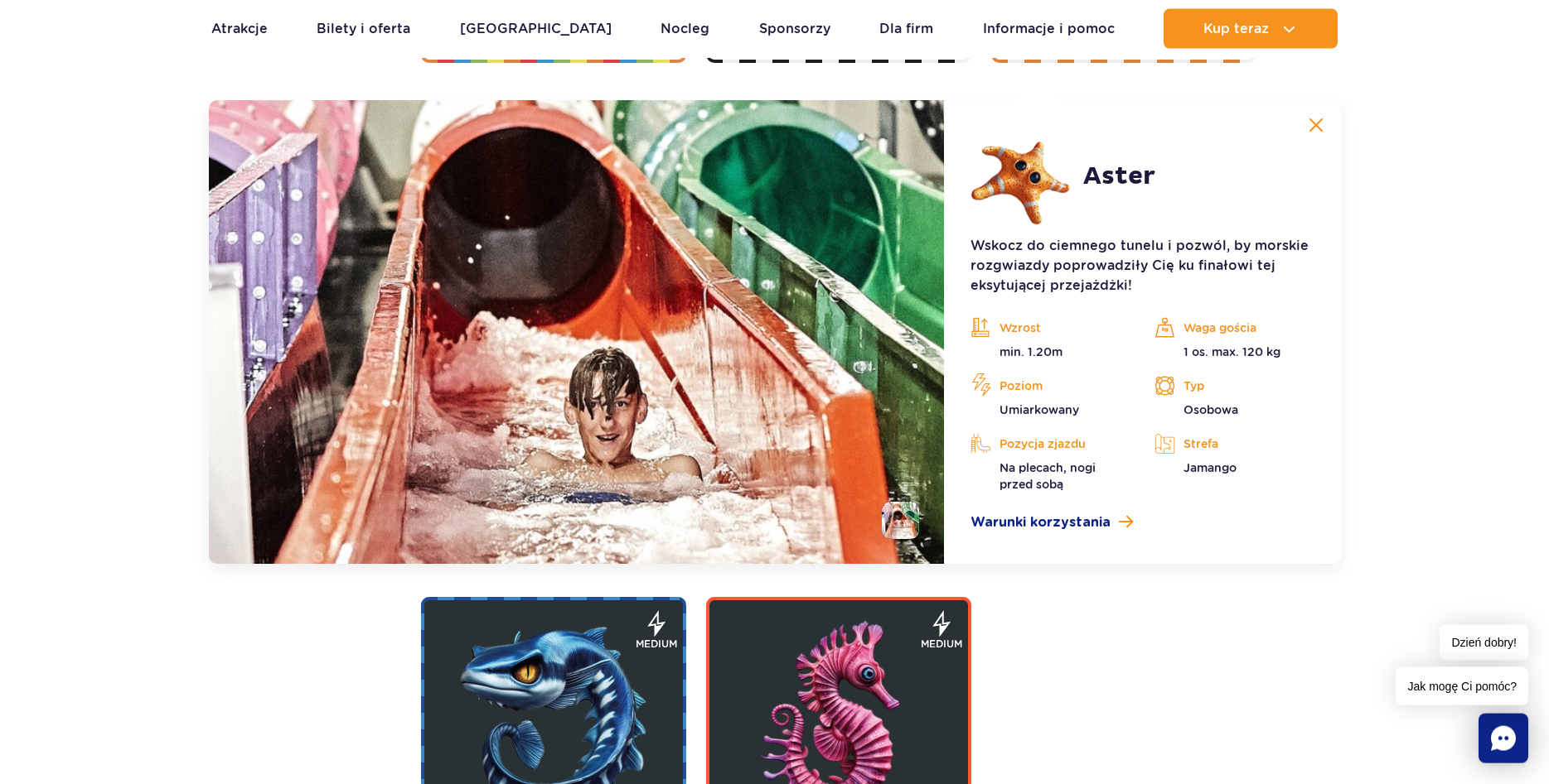
scroll to position [3297, 0]
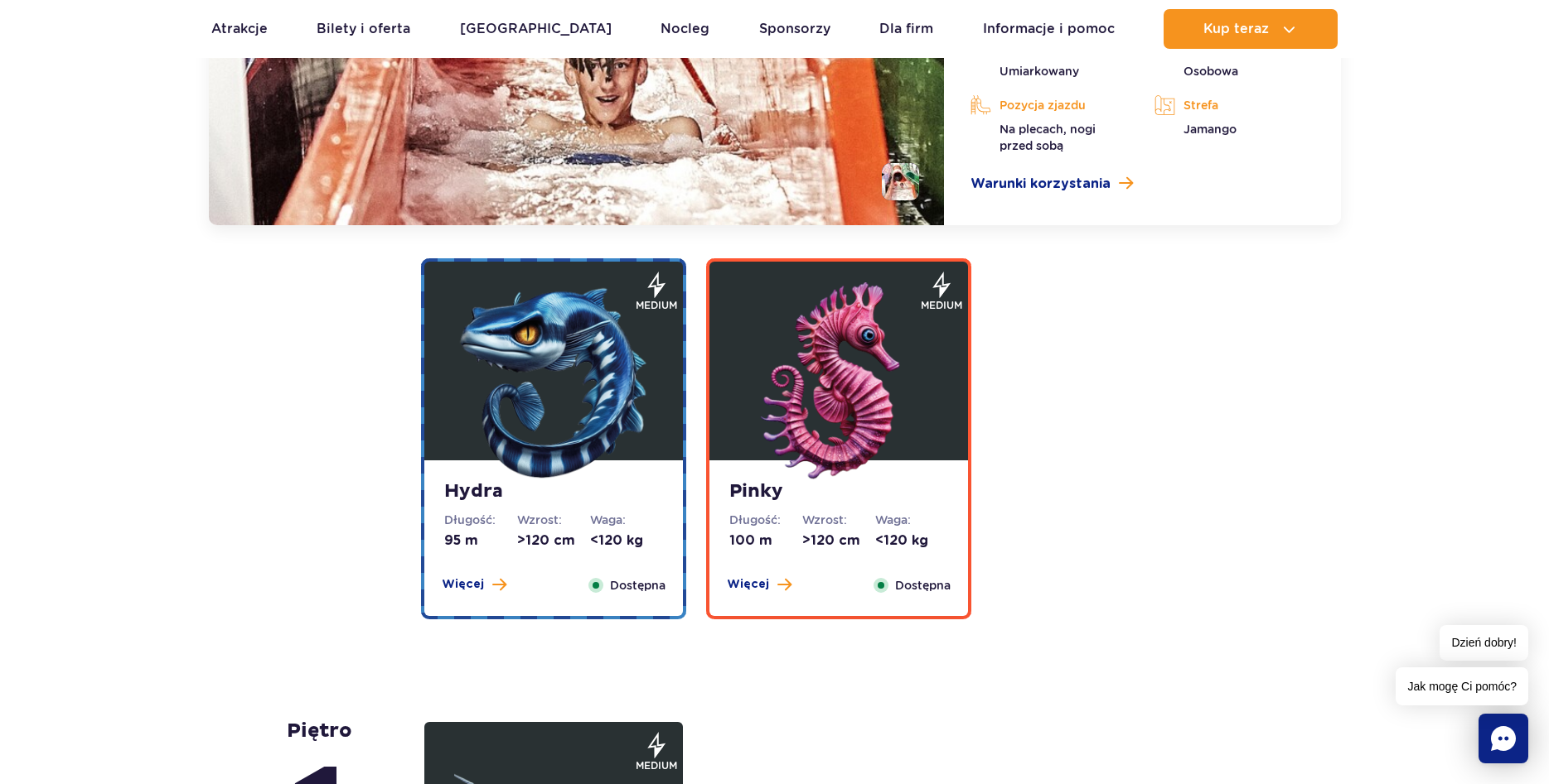
click at [559, 347] on img at bounding box center [553, 381] width 199 height 198
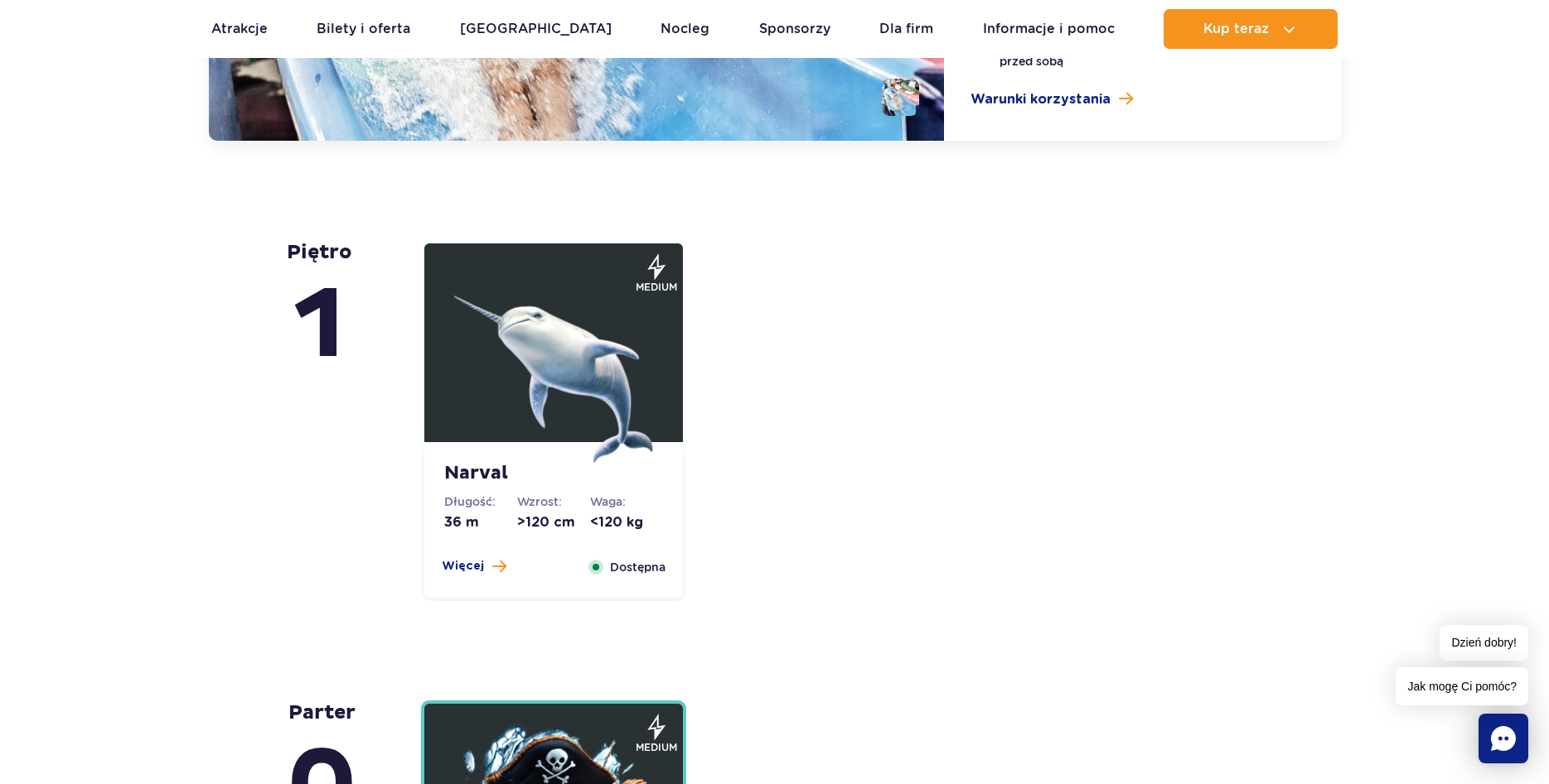
click at [581, 390] on img at bounding box center [553, 363] width 199 height 198
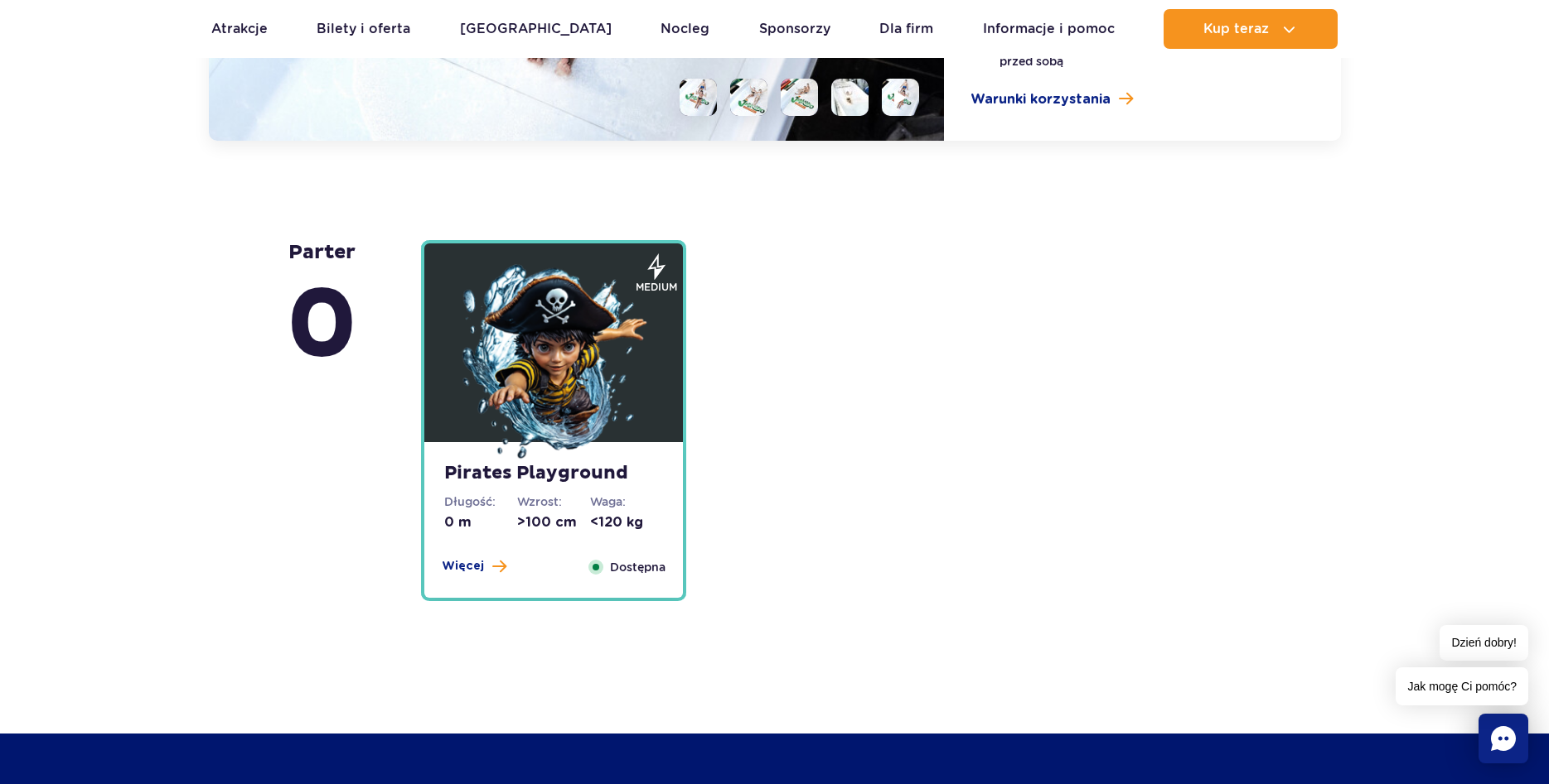
click at [578, 386] on img at bounding box center [553, 363] width 199 height 198
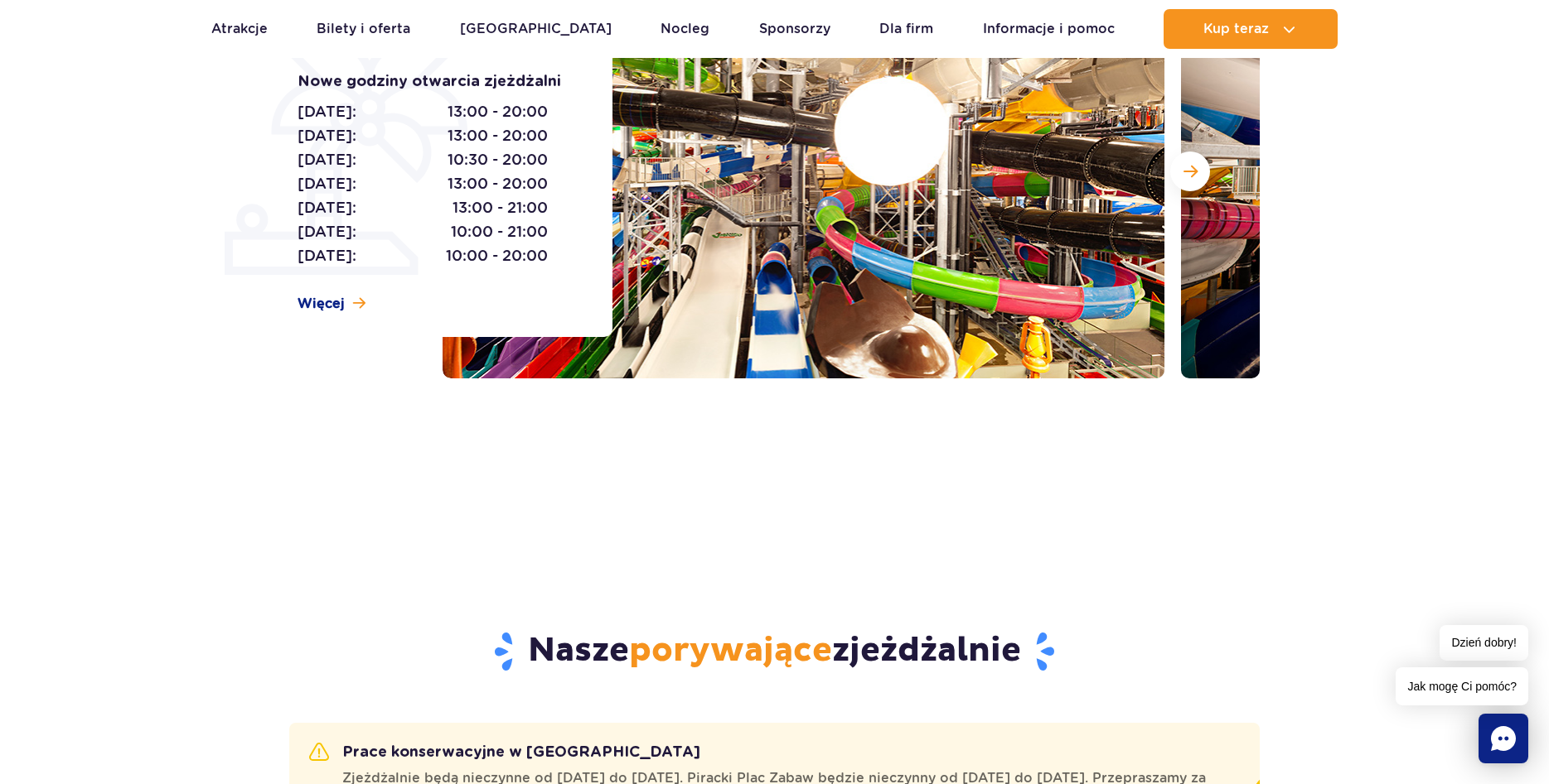
scroll to position [0, 0]
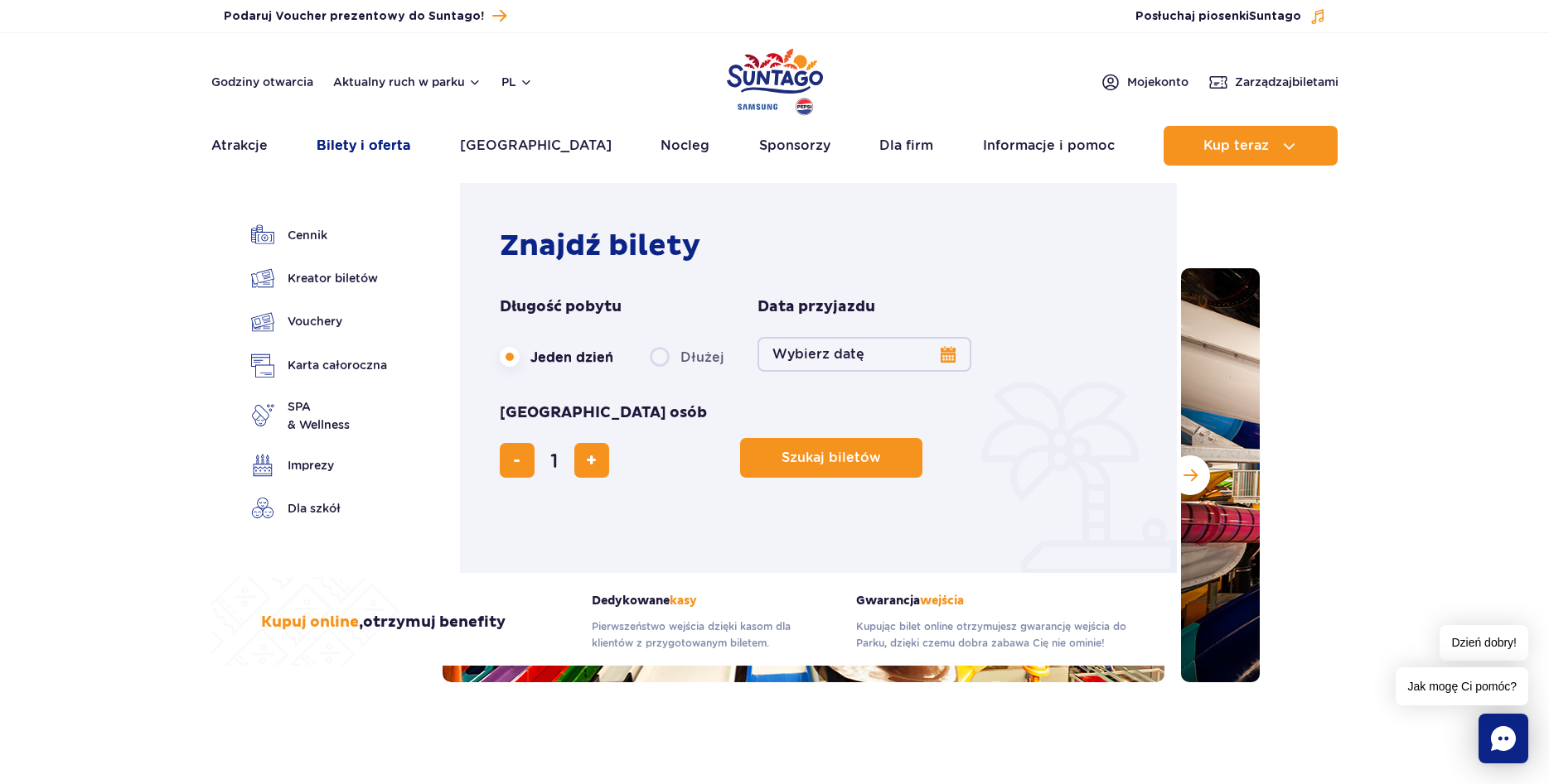
click at [358, 135] on link "Bilety i oferta" at bounding box center [363, 146] width 94 height 40
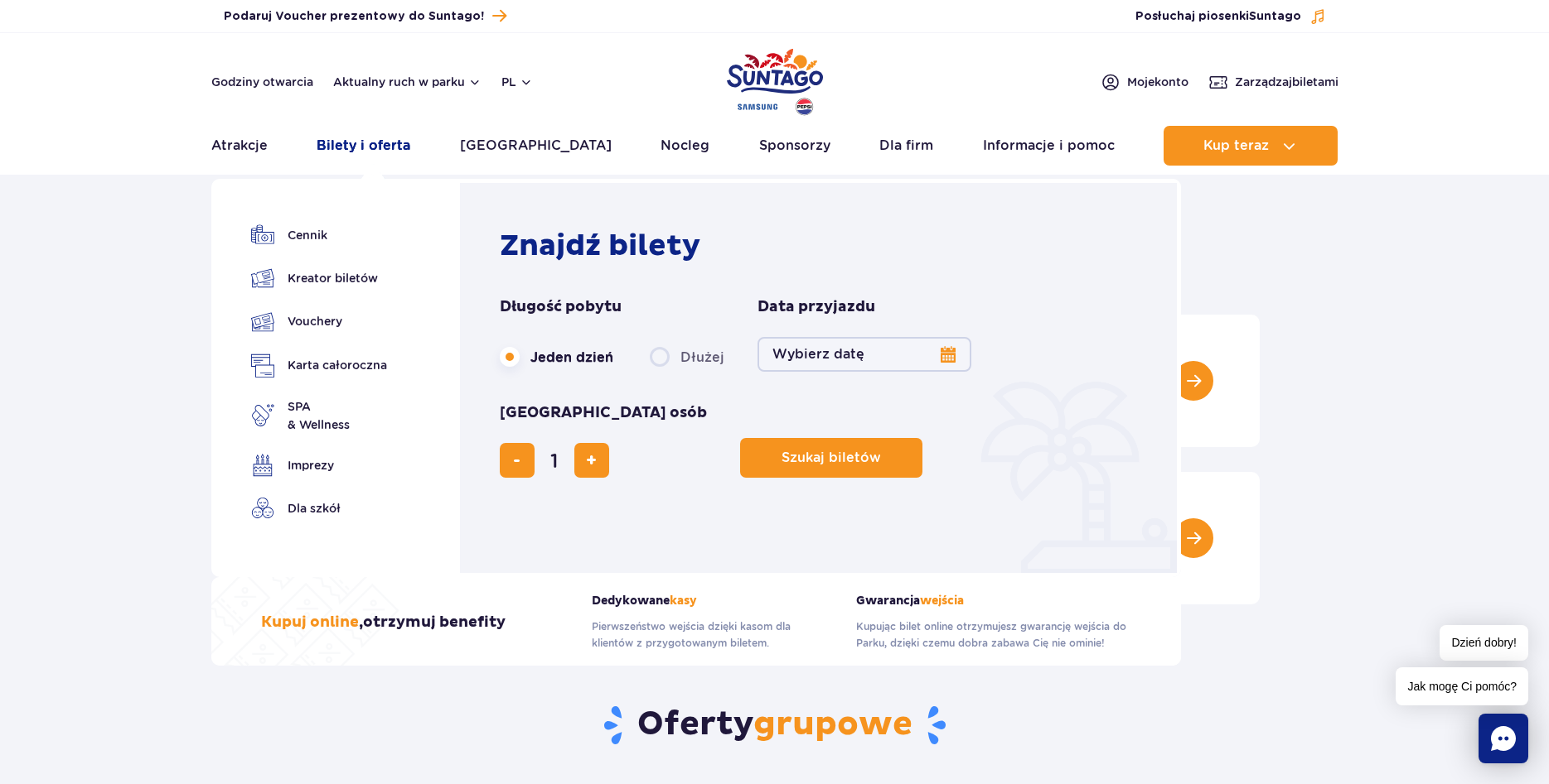
click at [355, 146] on link "Bilety i oferta" at bounding box center [363, 146] width 94 height 40
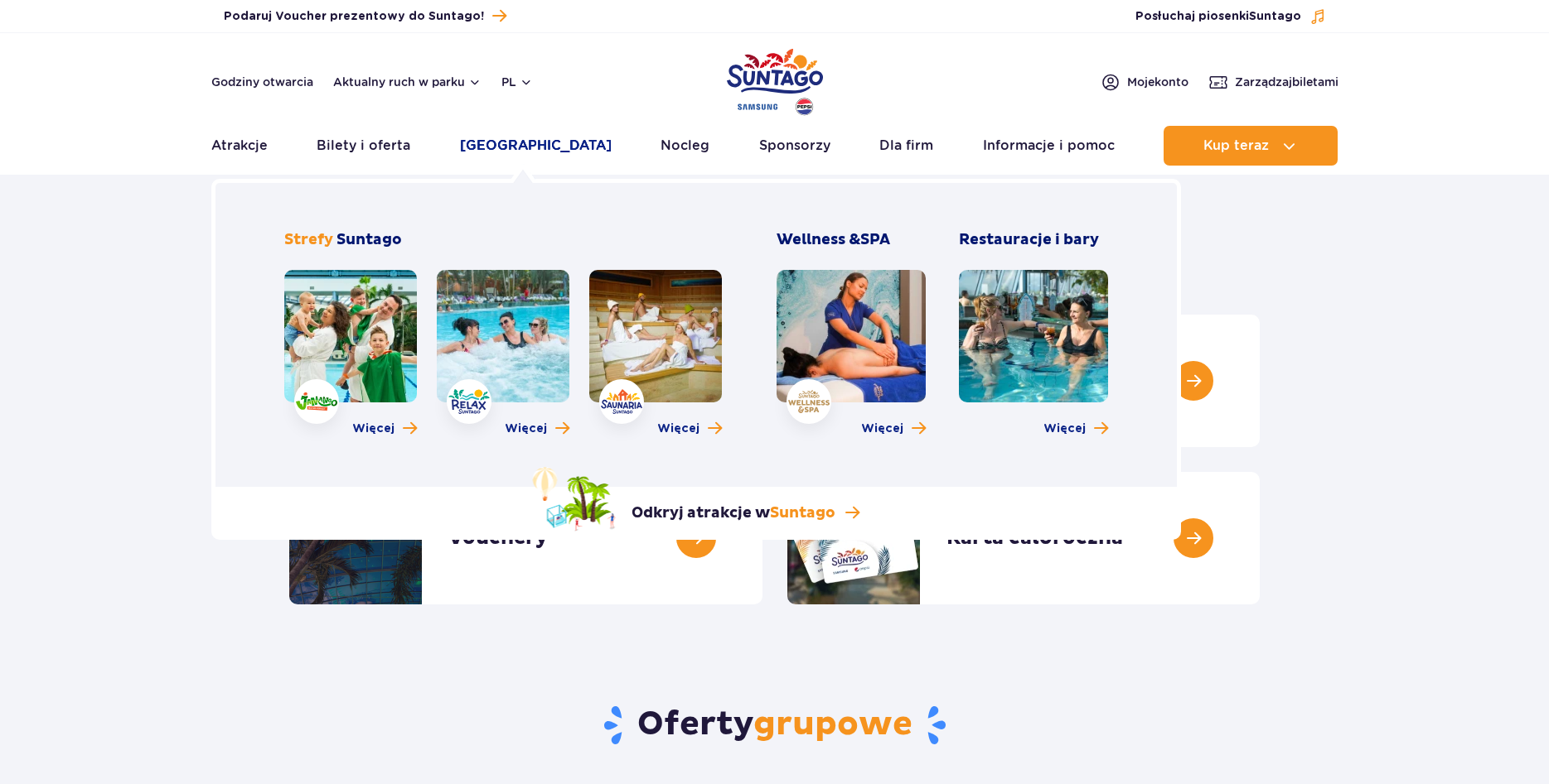
click at [511, 143] on link "[GEOGRAPHIC_DATA]" at bounding box center [536, 146] width 152 height 40
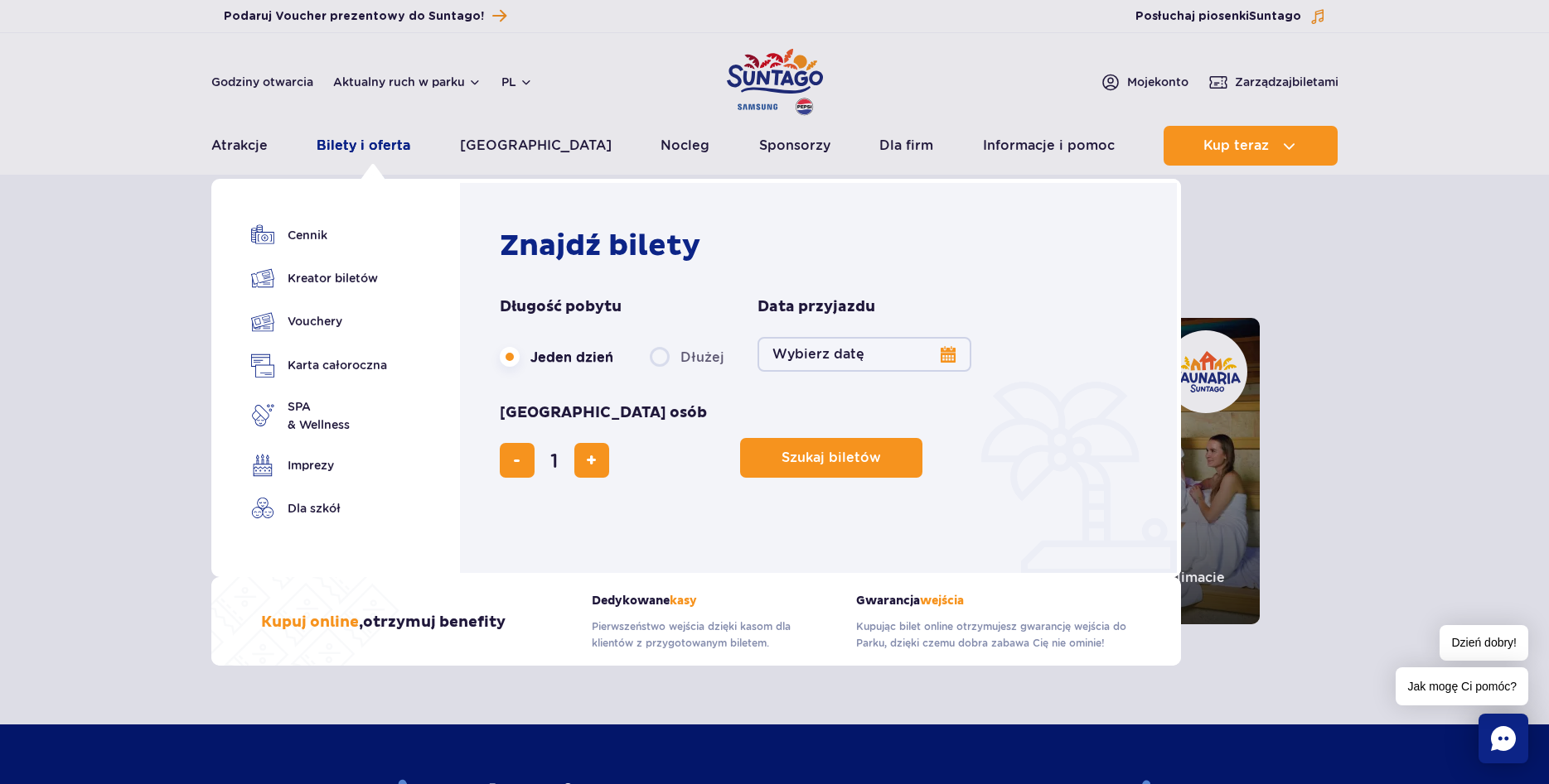
click at [356, 147] on link "Bilety i oferta" at bounding box center [363, 146] width 94 height 40
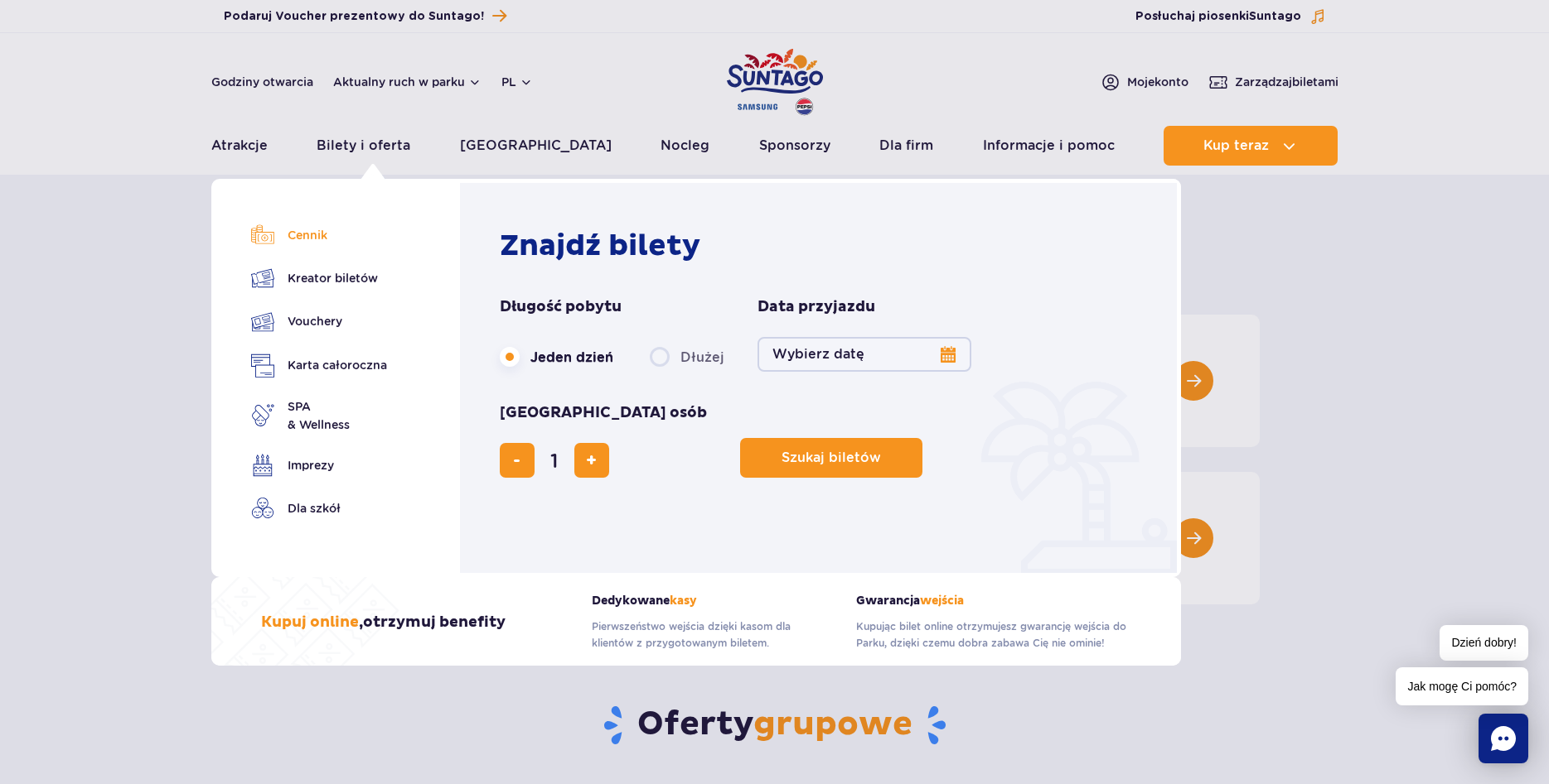
click at [304, 236] on link "Cennik" at bounding box center [319, 235] width 136 height 23
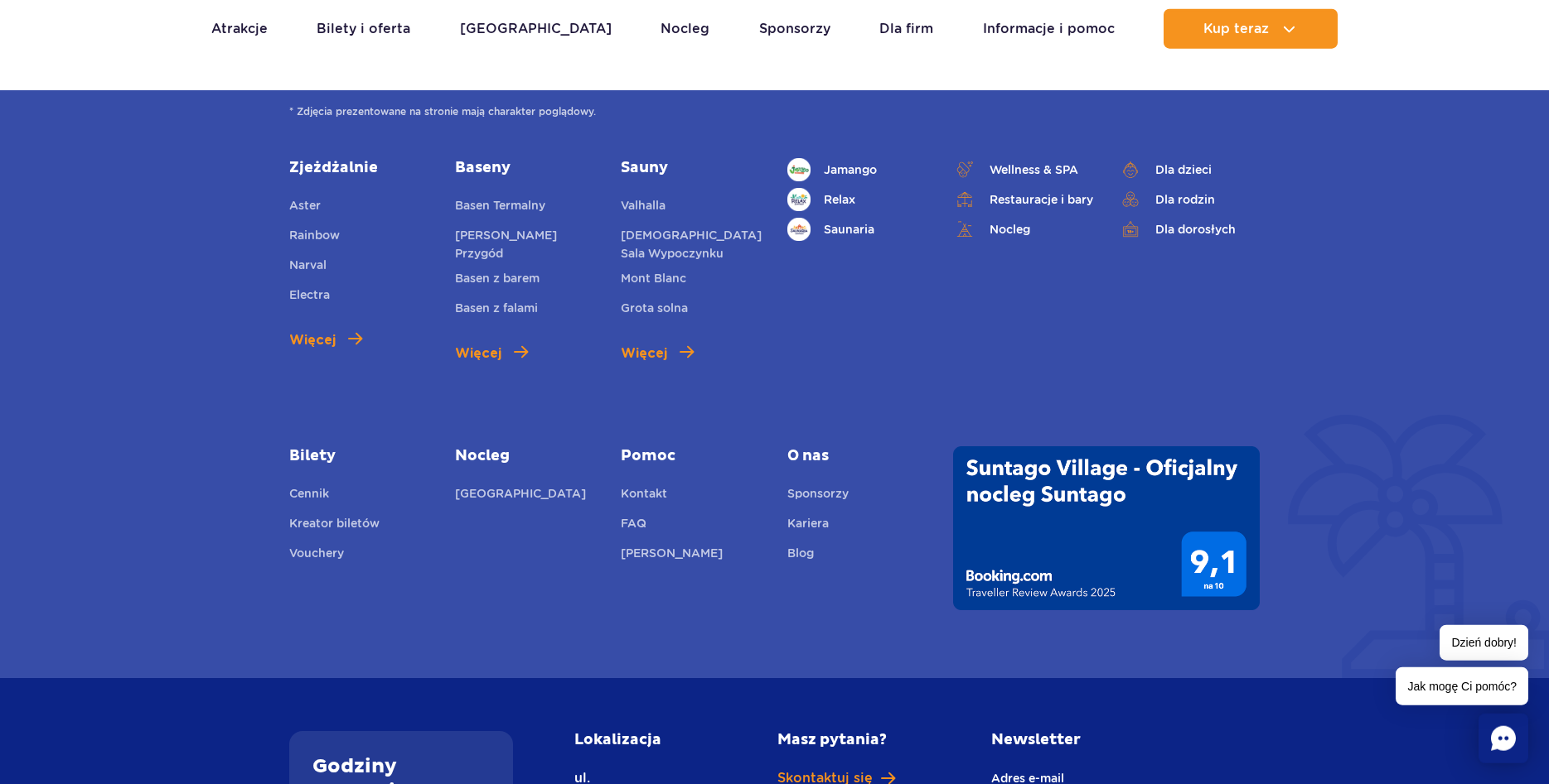
scroll to position [1605, 0]
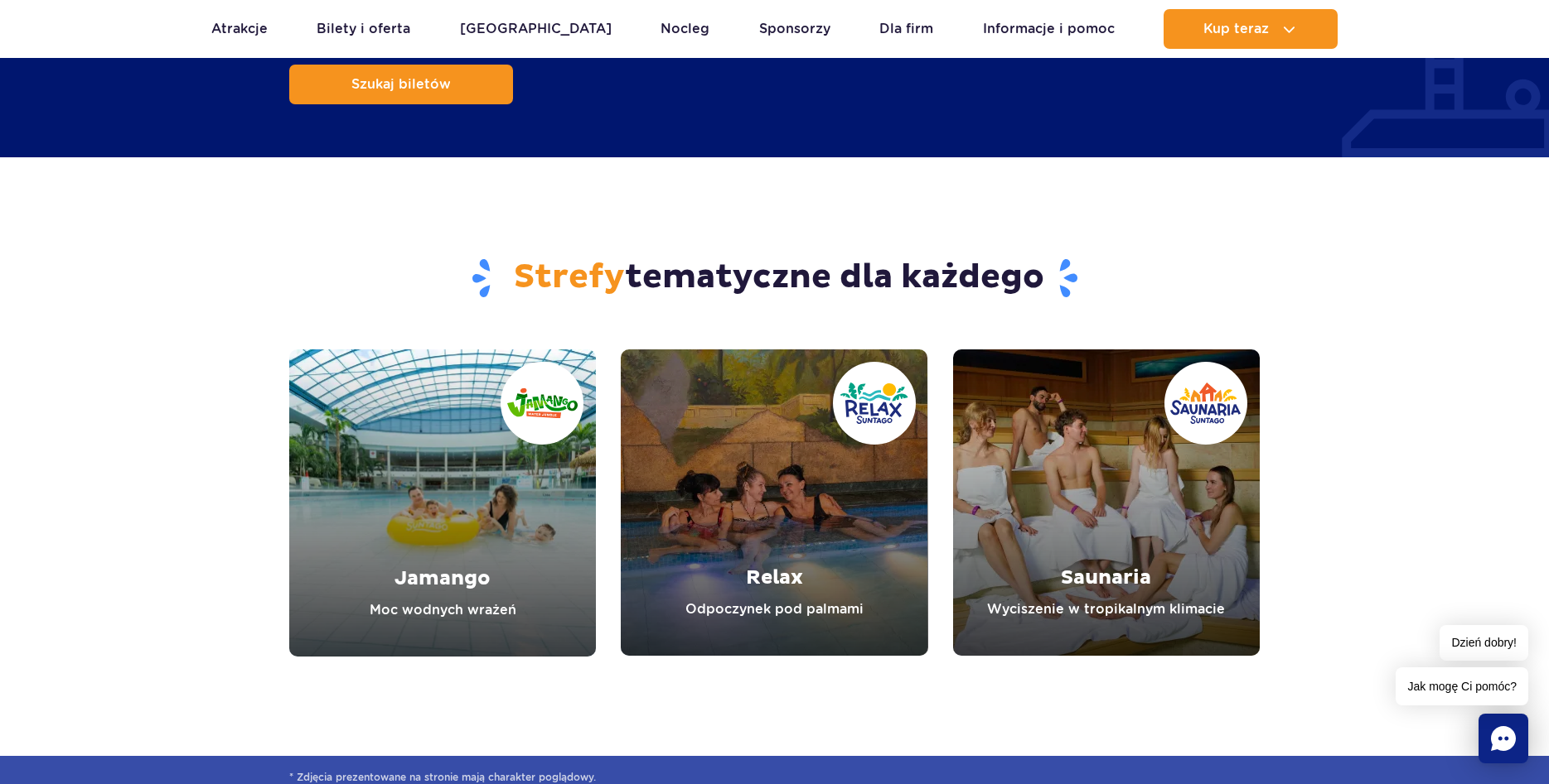
click at [1117, 435] on link "Saunaria" at bounding box center [1106, 502] width 307 height 307
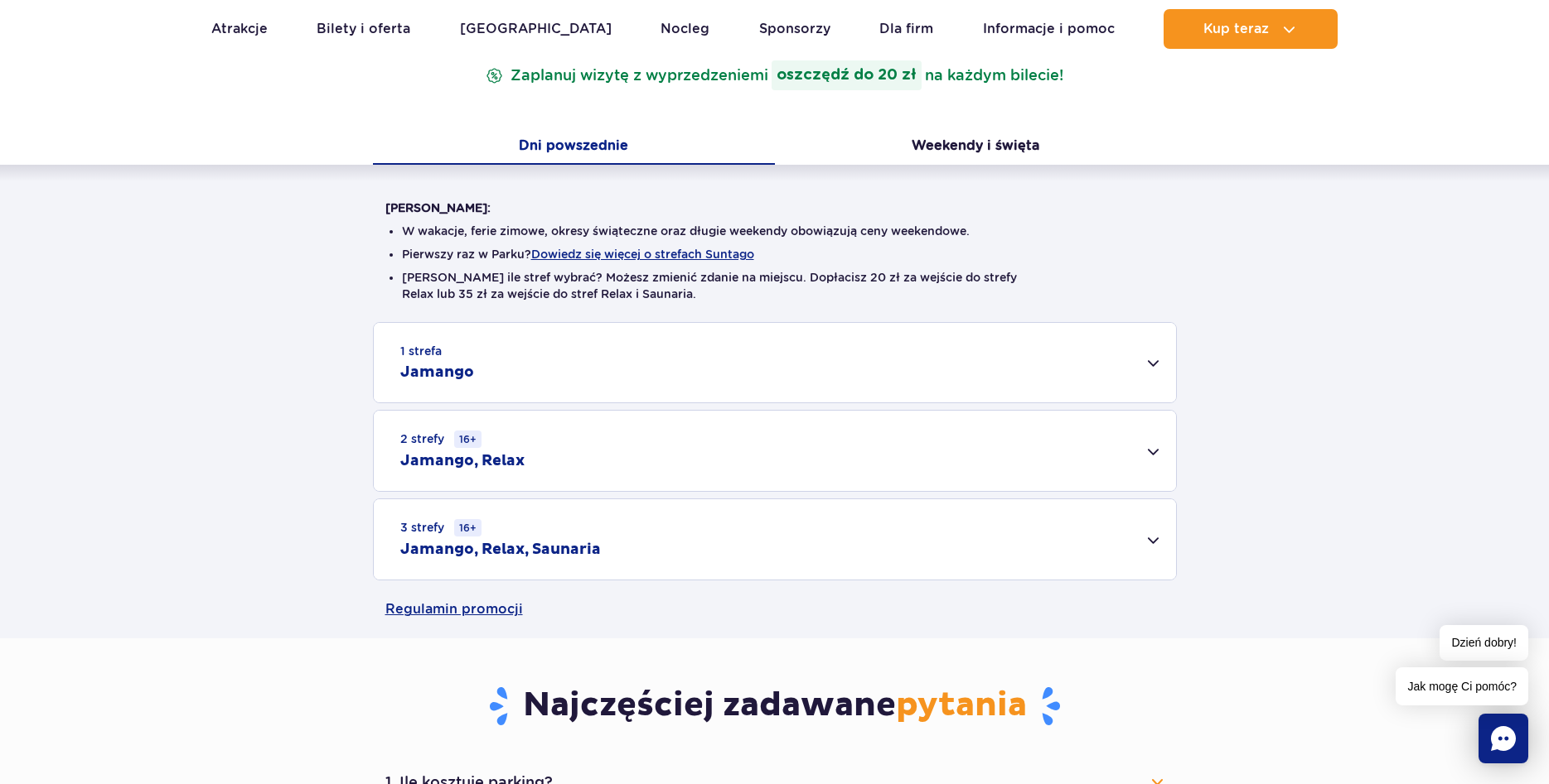
scroll to position [338, 0]
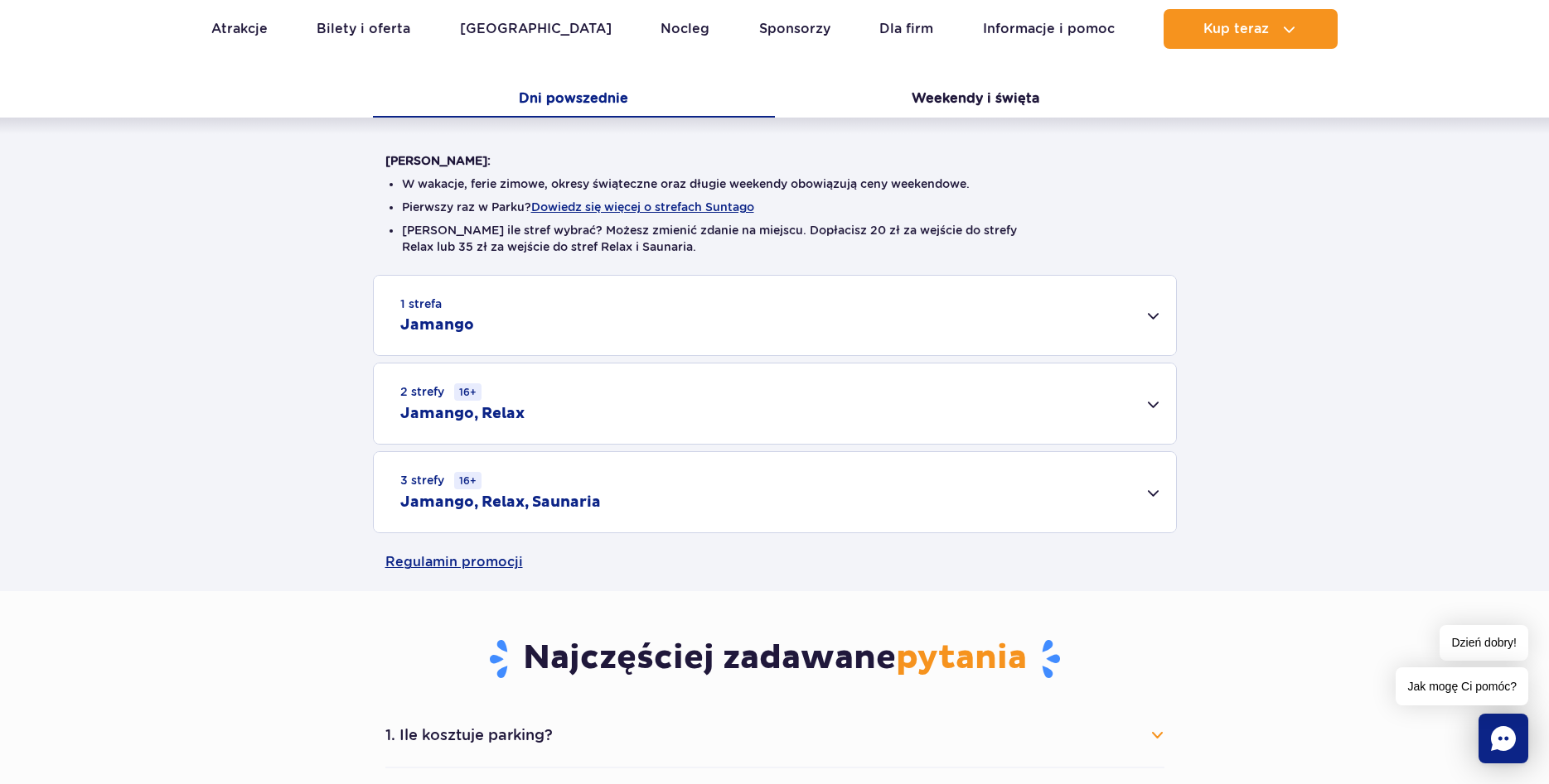
click at [1164, 496] on div "3 strefy 16+ Jamango, Relax, Saunaria" at bounding box center [774, 492] width 802 height 81
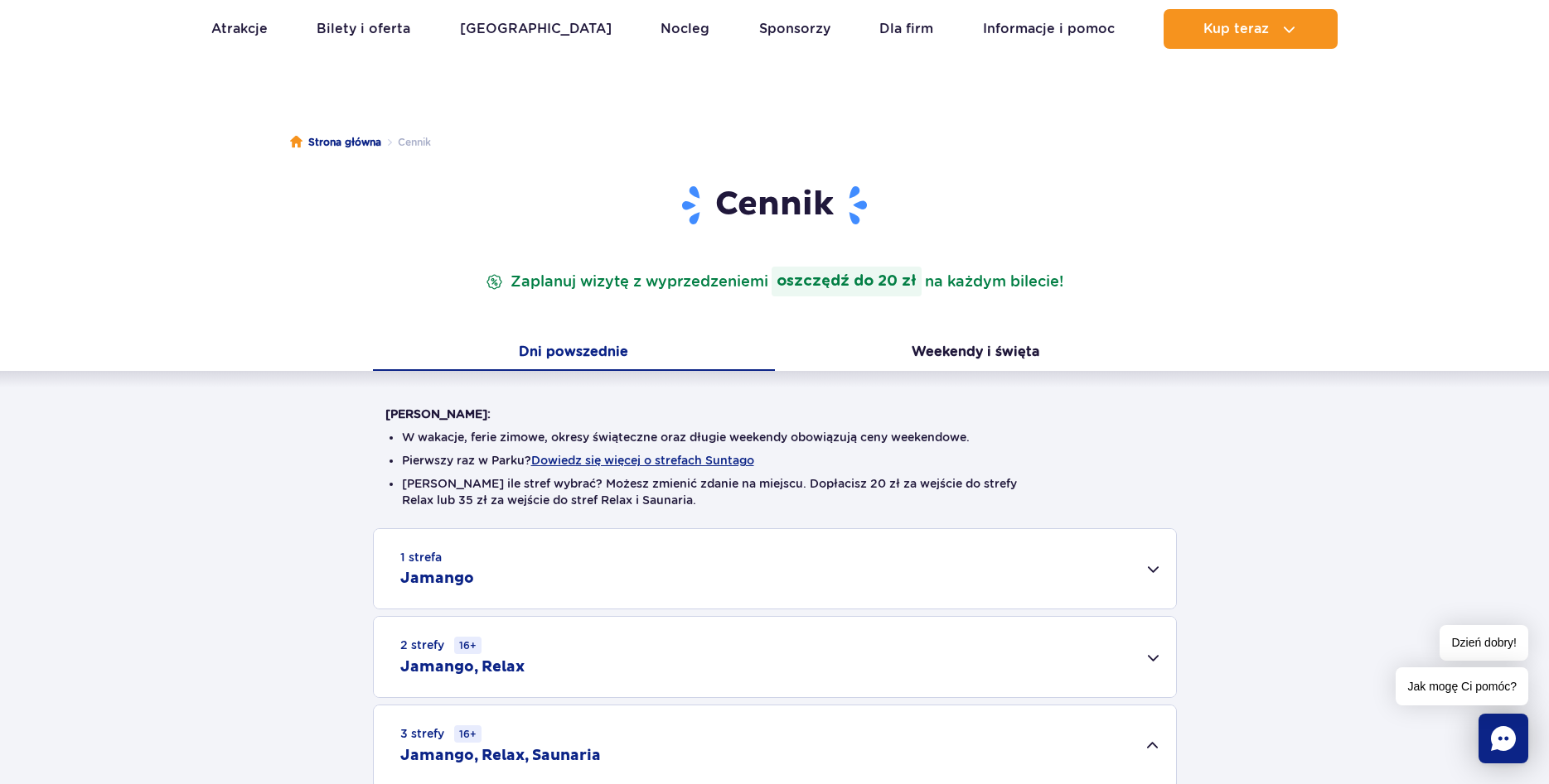
scroll to position [0, 0]
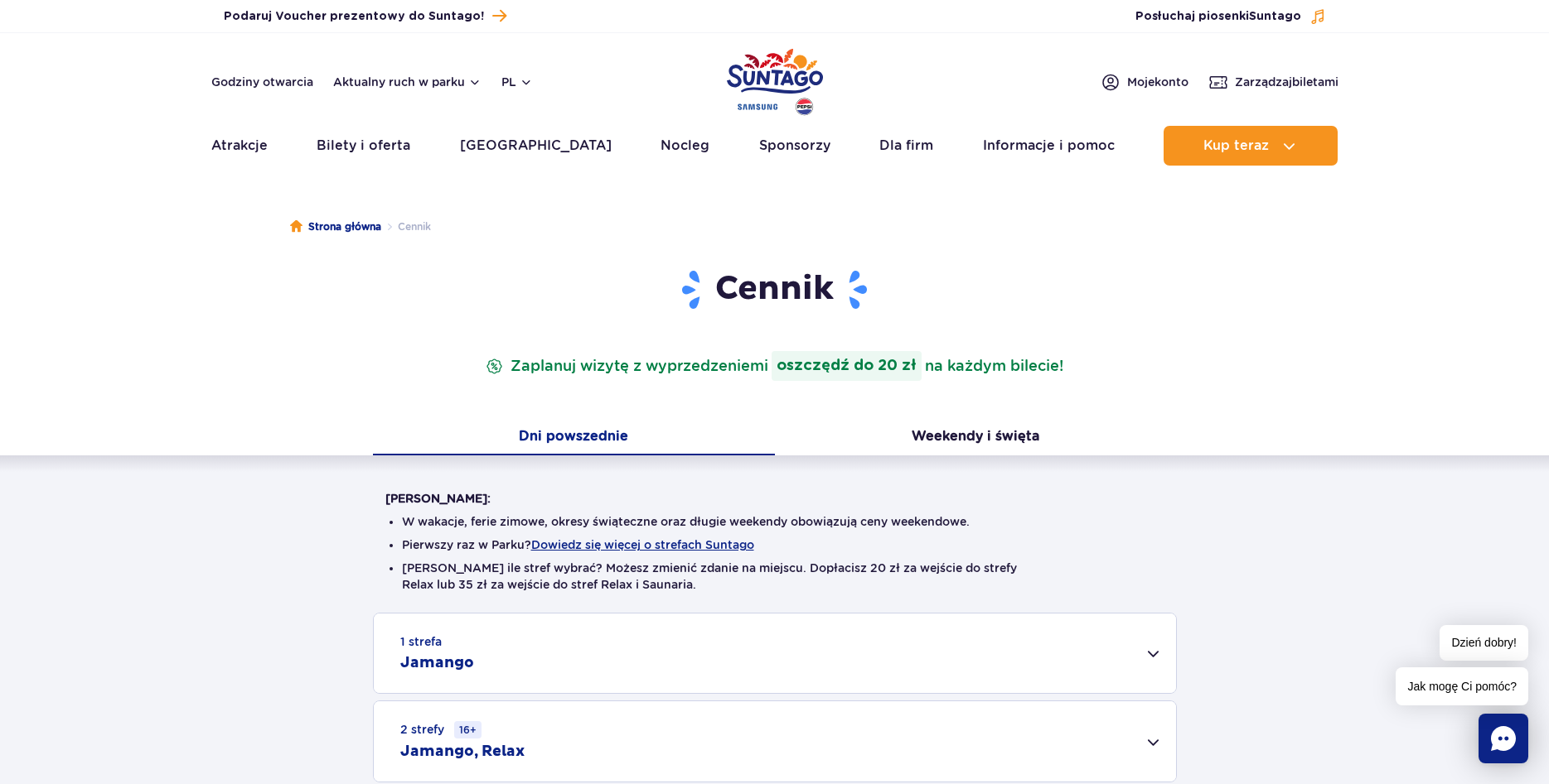
click at [1194, 298] on div "Cennik Zaplanuj wizytę z wyprzedzeniem i oszczędź do 20 zł na każdym bilecie! D…" at bounding box center [774, 711] width 1573 height 885
